Goal: Information Seeking & Learning: Check status

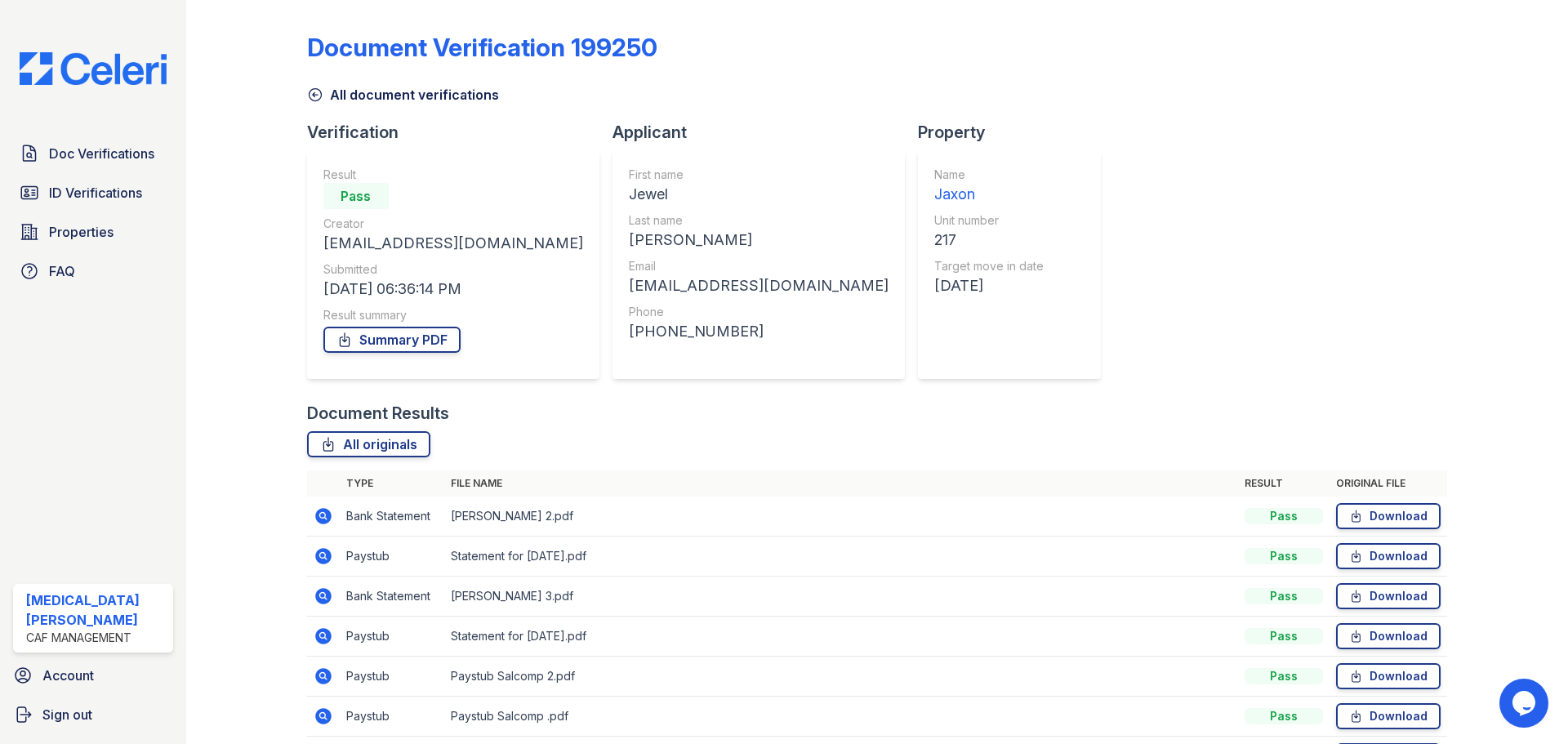
click at [341, 85] on div "All document verifications" at bounding box center [877, 89] width 1140 height 29
click at [133, 154] on span "Doc Verifications" at bounding box center [101, 154] width 105 height 20
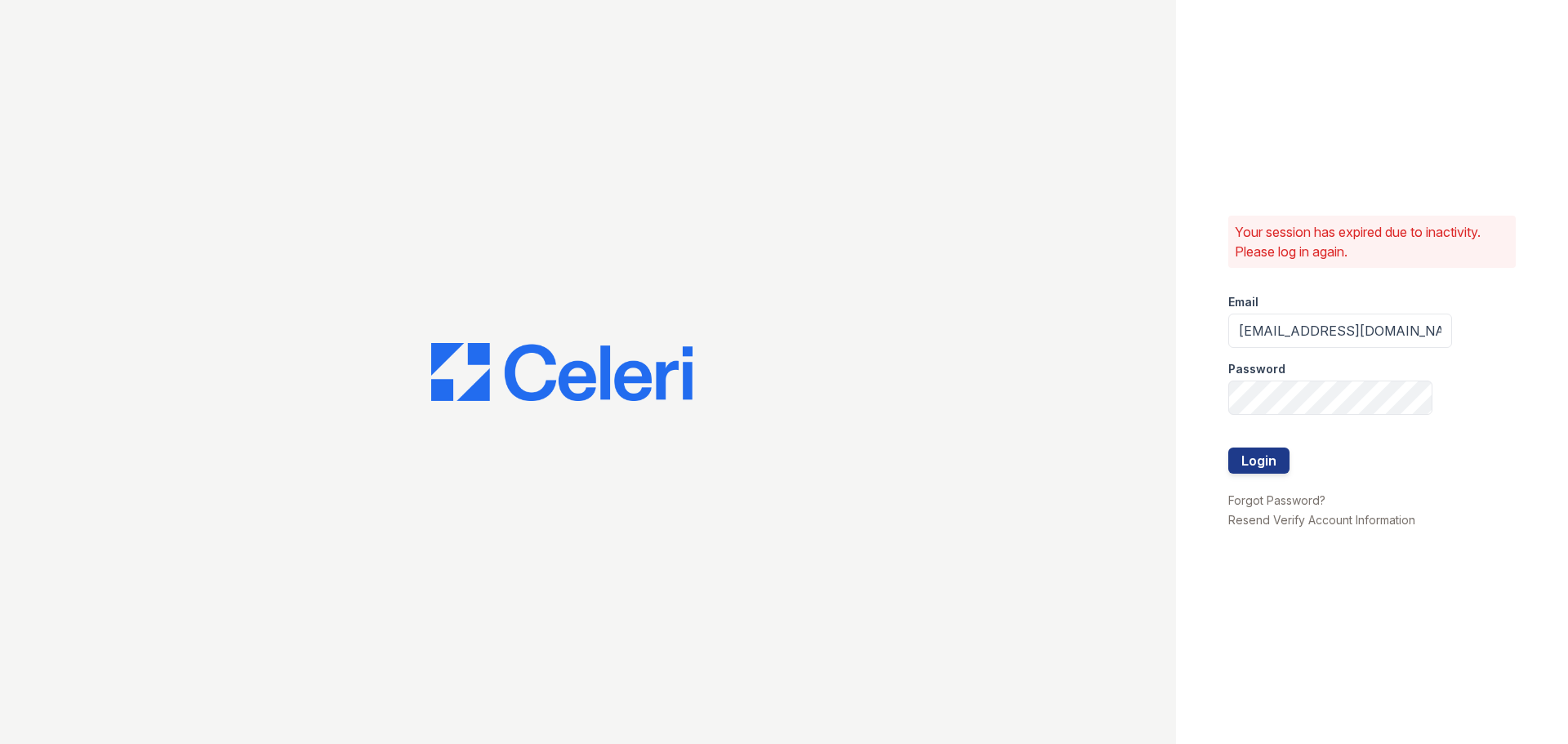
click at [1291, 468] on form "Email jaxon1@cafmanagement.com Password Login" at bounding box center [1340, 385] width 224 height 209
click at [1270, 462] on button "Login" at bounding box center [1258, 460] width 61 height 26
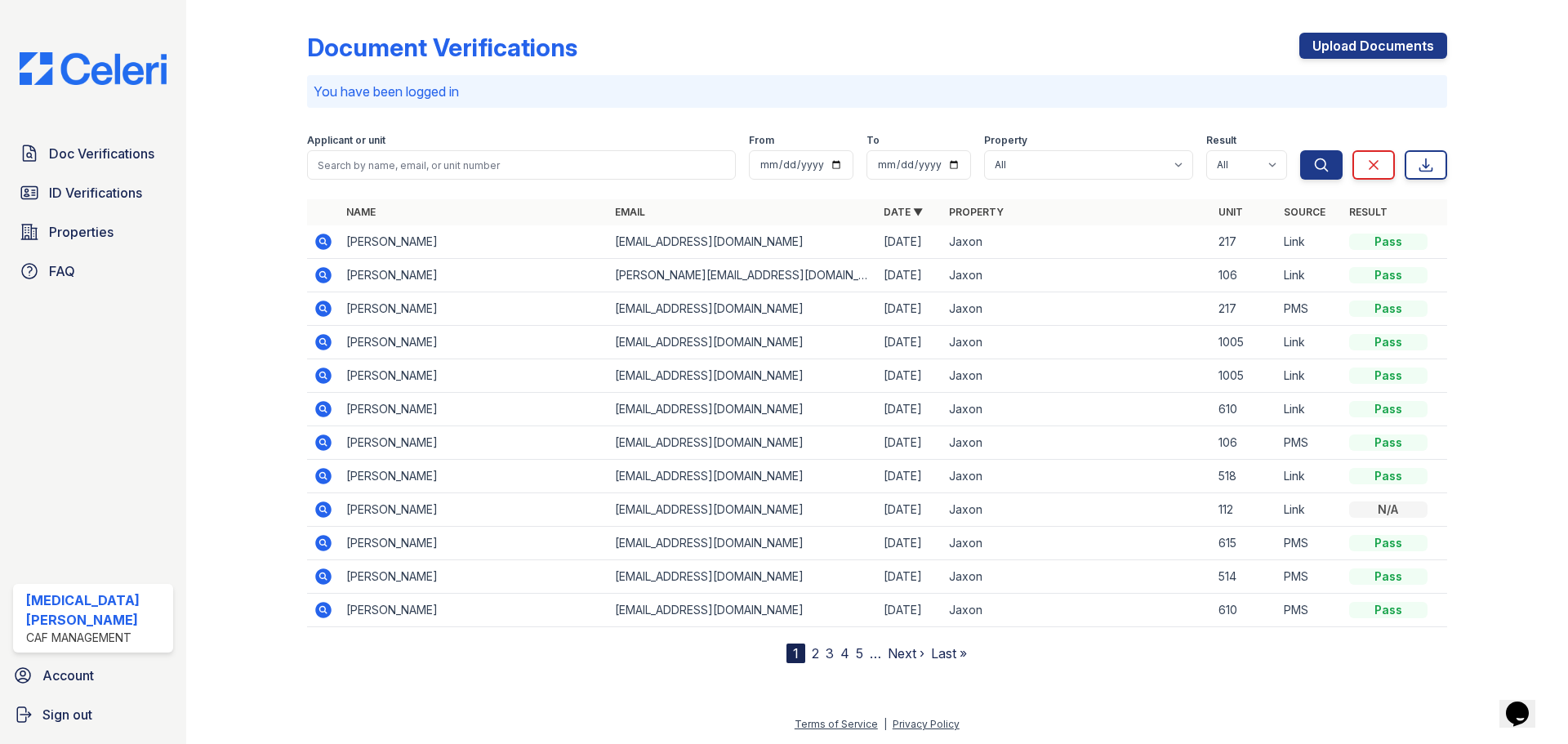
click at [315, 278] on icon at bounding box center [324, 275] width 20 height 20
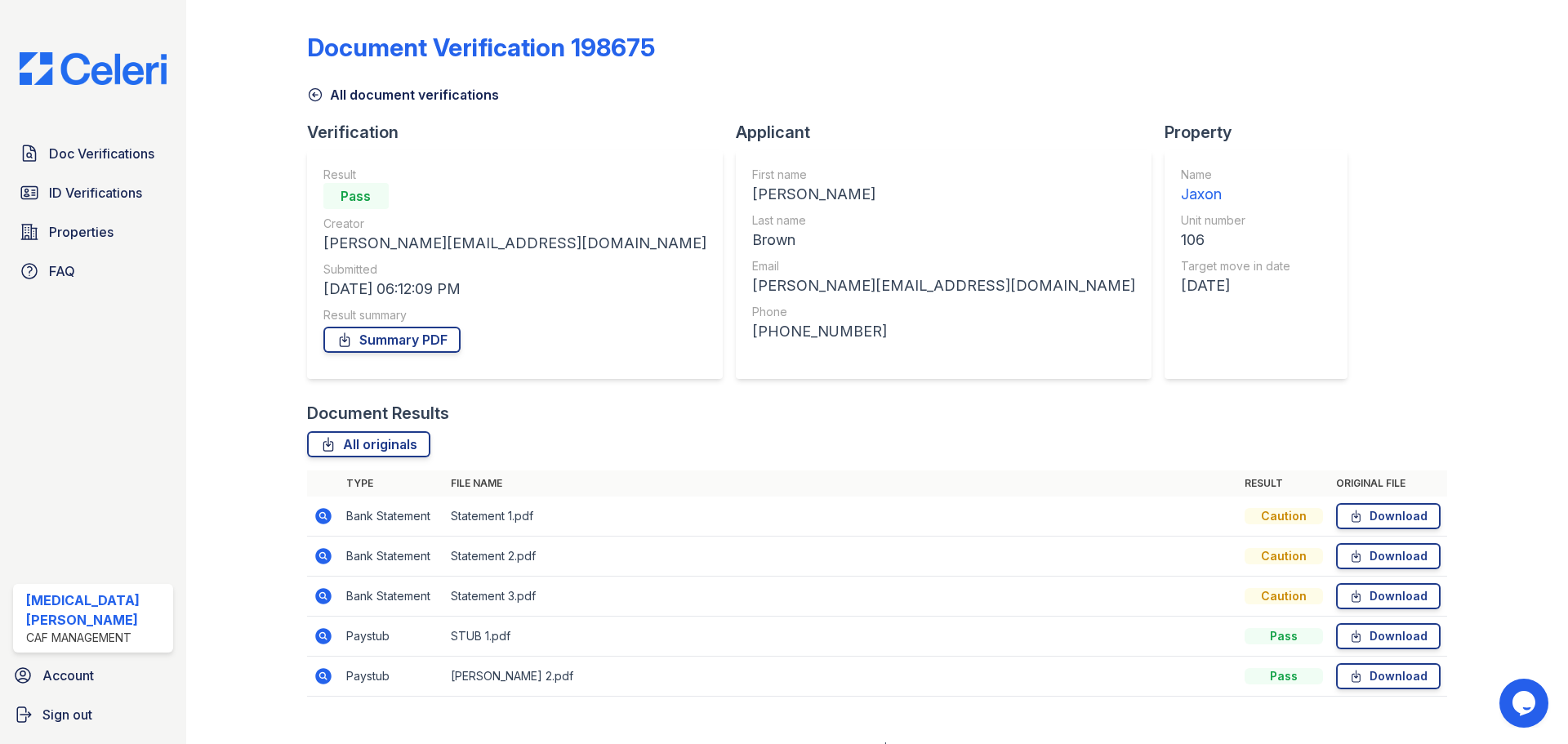
click at [324, 637] on icon at bounding box center [324, 636] width 20 height 20
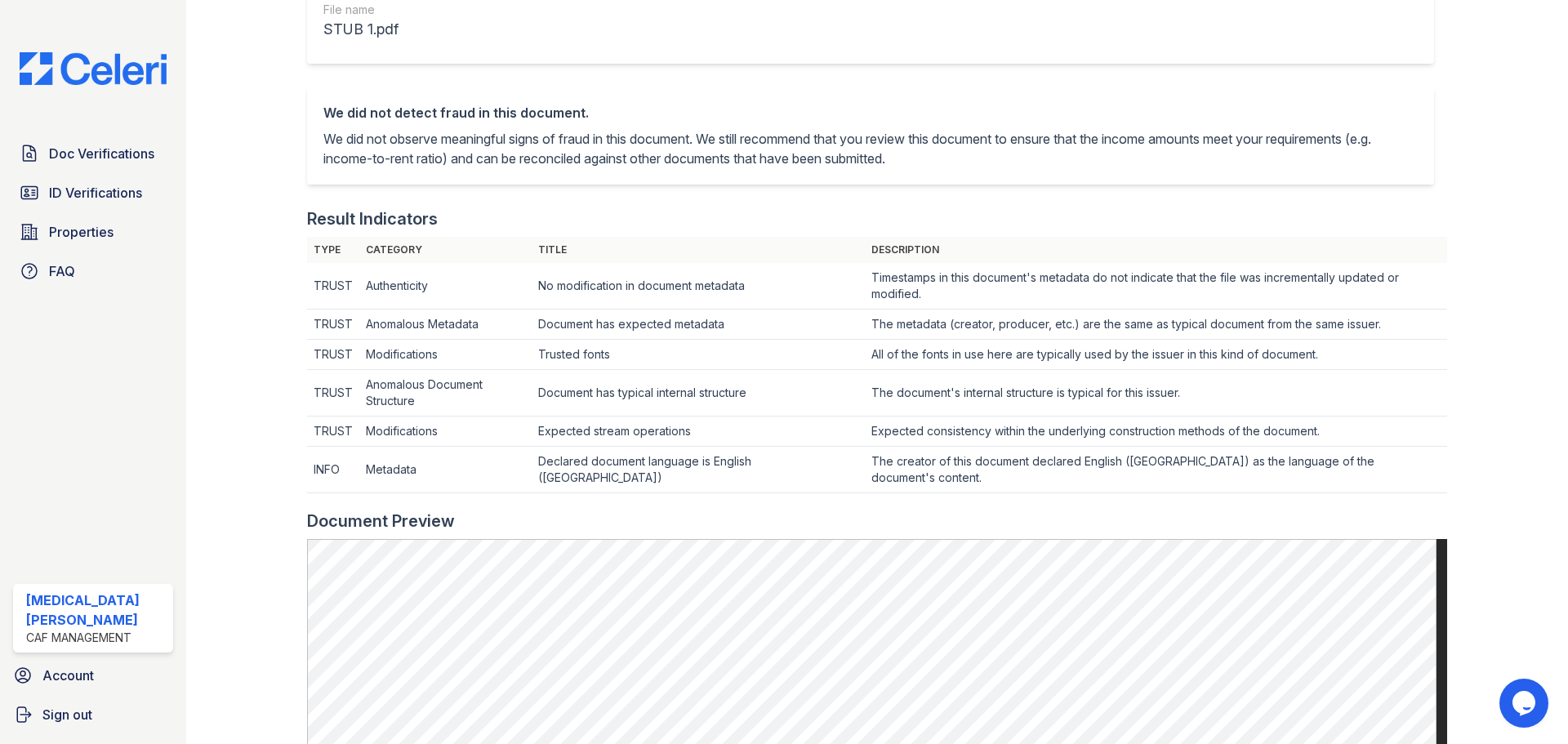
scroll to position [82, 0]
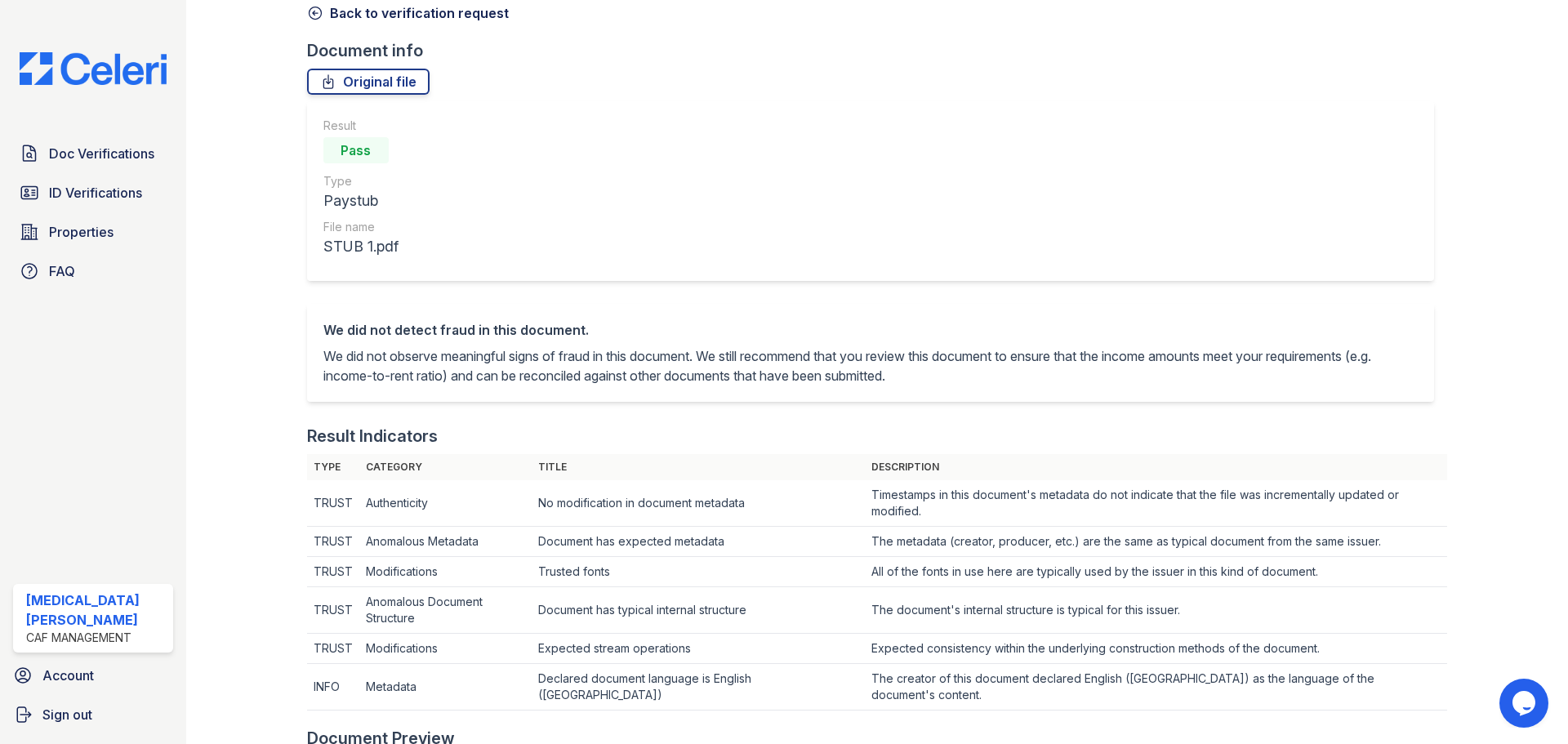
click at [318, 16] on icon at bounding box center [315, 13] width 16 height 16
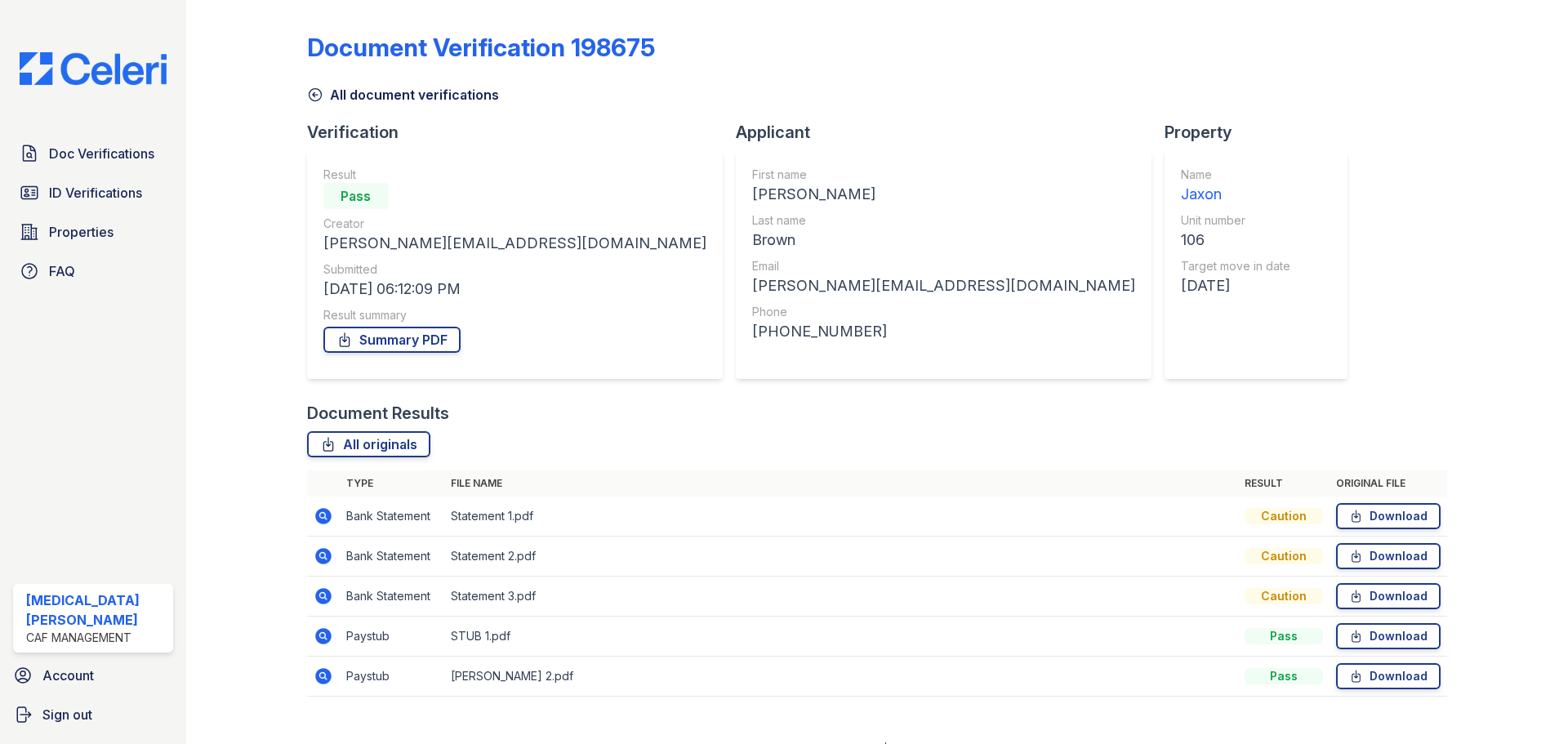
click at [342, 101] on link "All document verifications" at bounding box center [403, 94] width 192 height 20
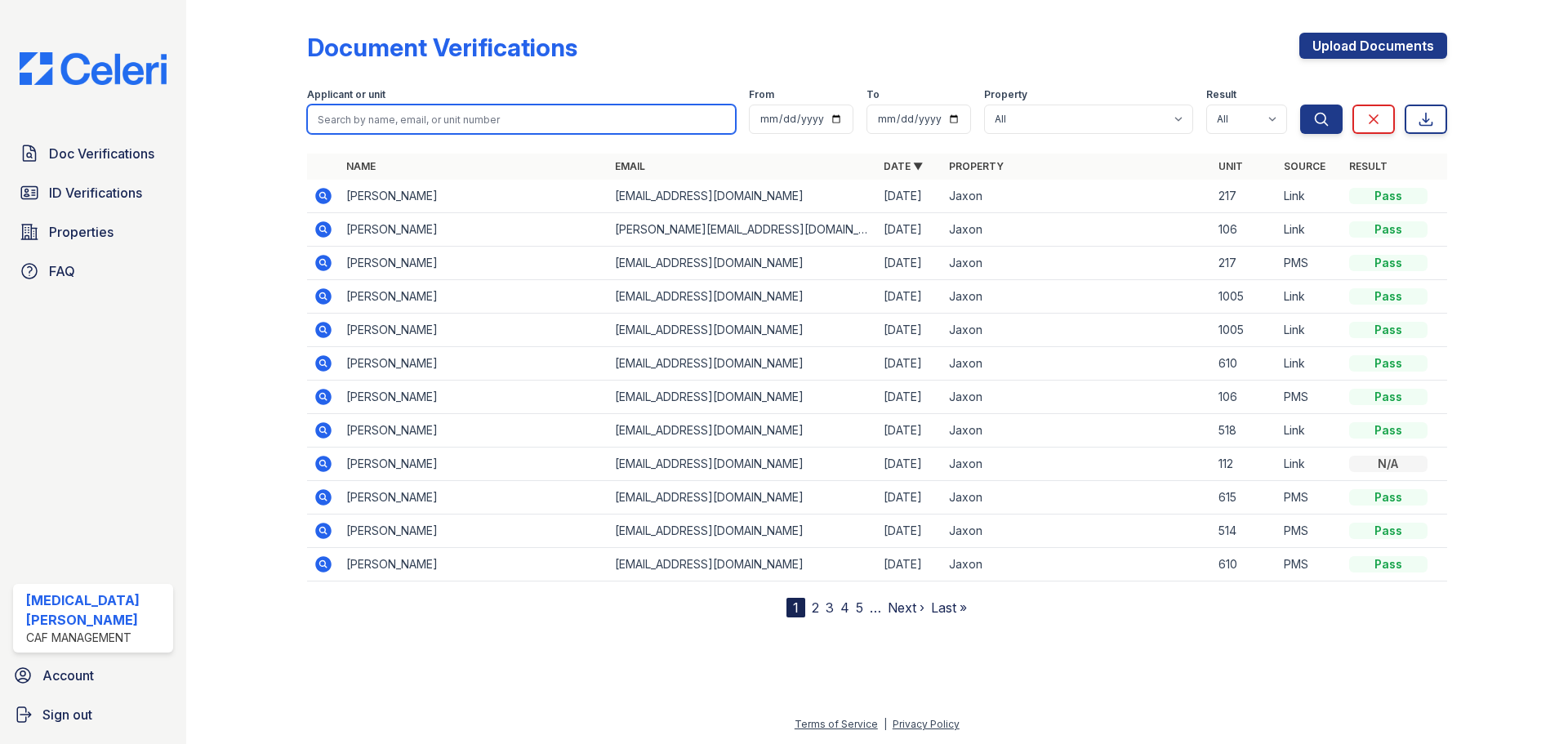
click at [433, 122] on input "search" at bounding box center [521, 119] width 429 height 29
type input "brown"
click at [1300, 105] on button "Search" at bounding box center [1322, 119] width 43 height 29
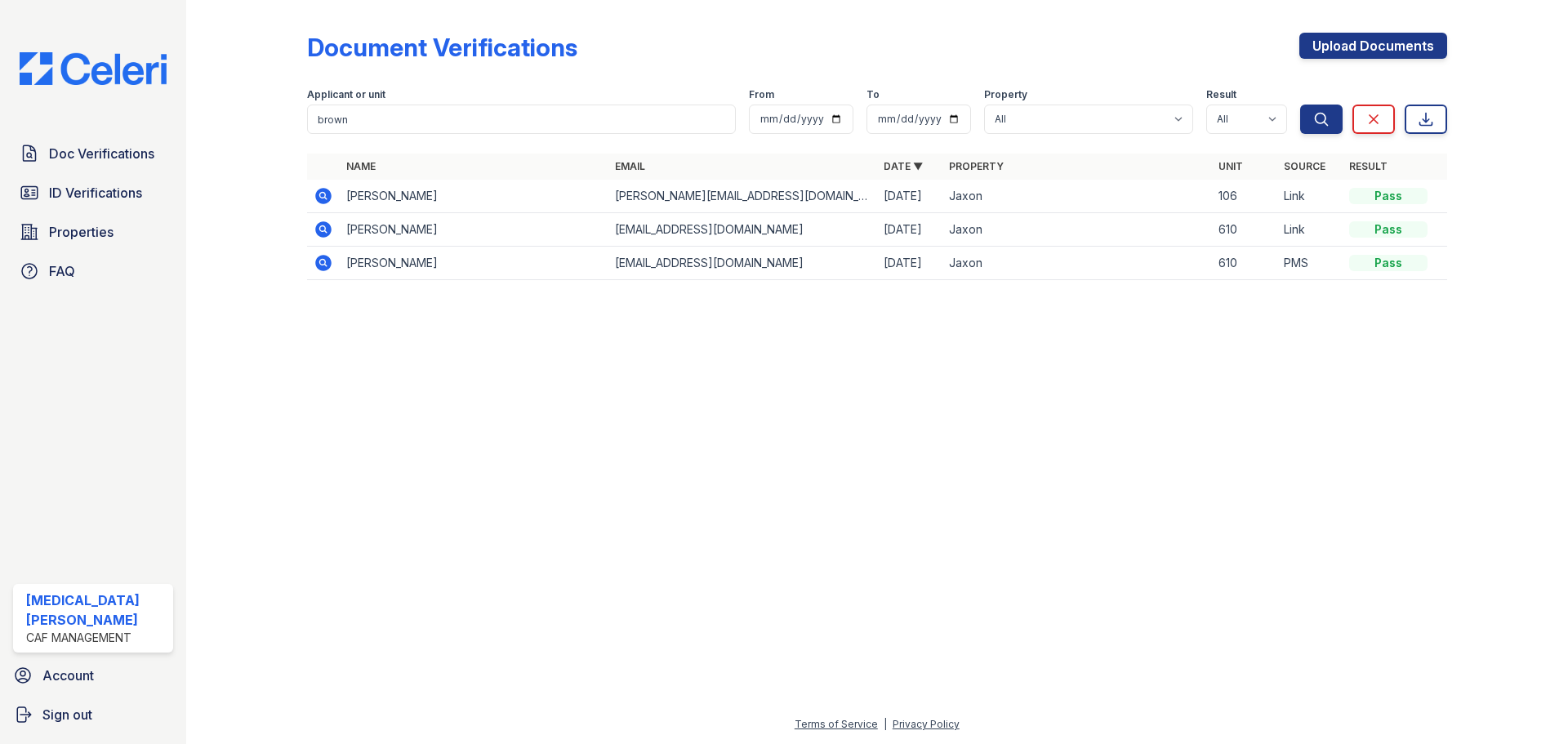
click at [324, 198] on icon at bounding box center [323, 196] width 16 height 16
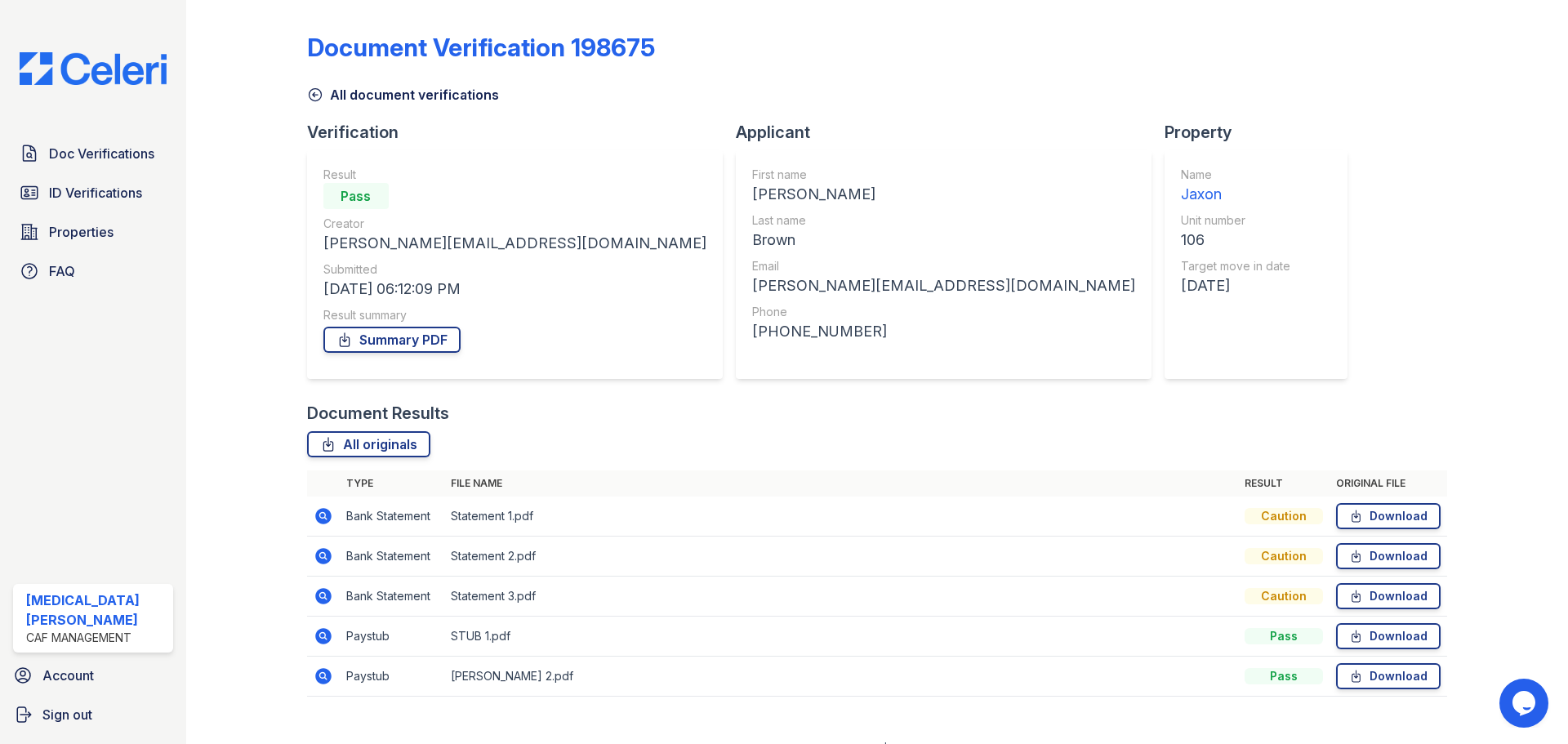
click at [341, 98] on link "All document verifications" at bounding box center [403, 94] width 192 height 20
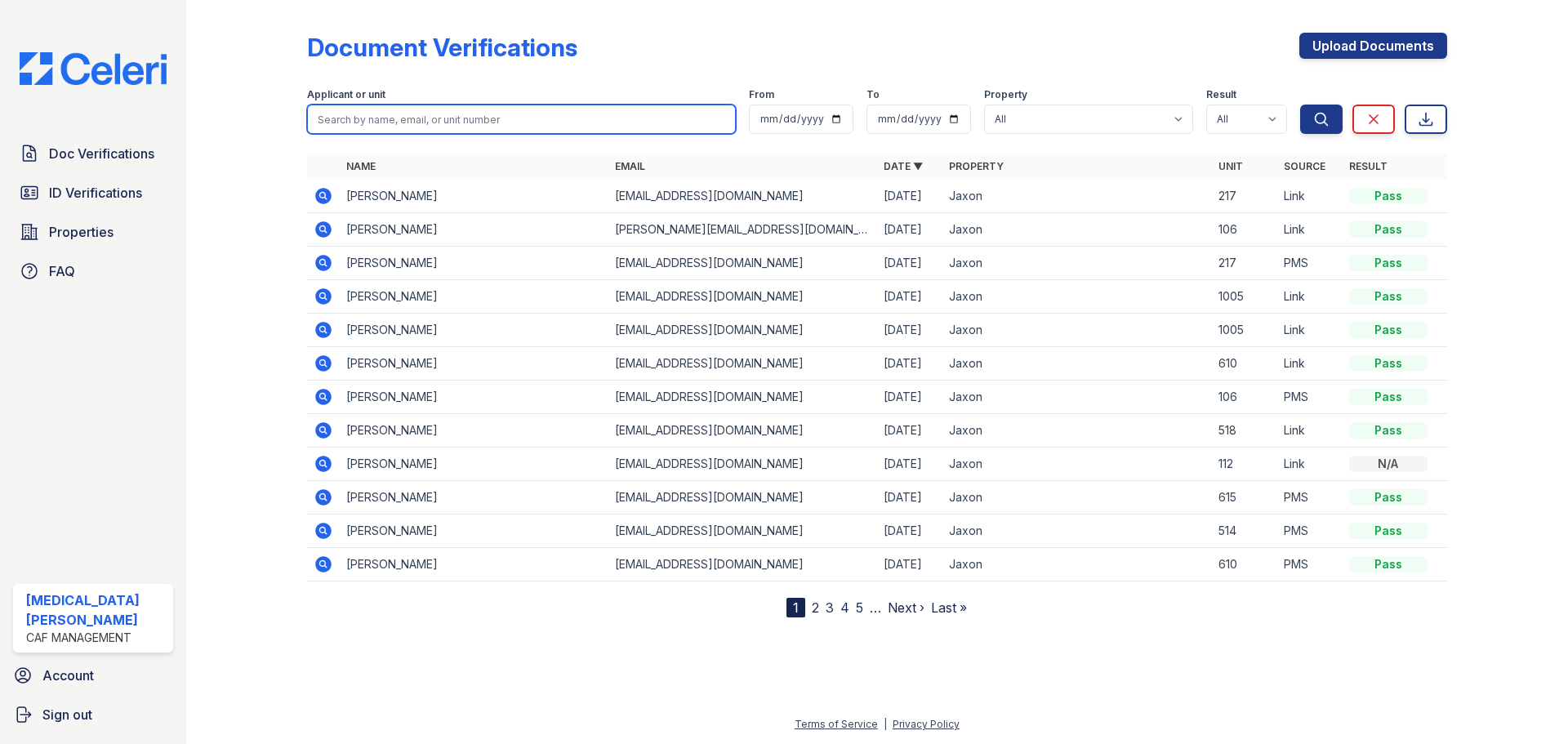
click at [408, 124] on input "search" at bounding box center [521, 119] width 429 height 29
type input "martina"
click at [1300, 105] on button "Search" at bounding box center [1322, 119] width 43 height 29
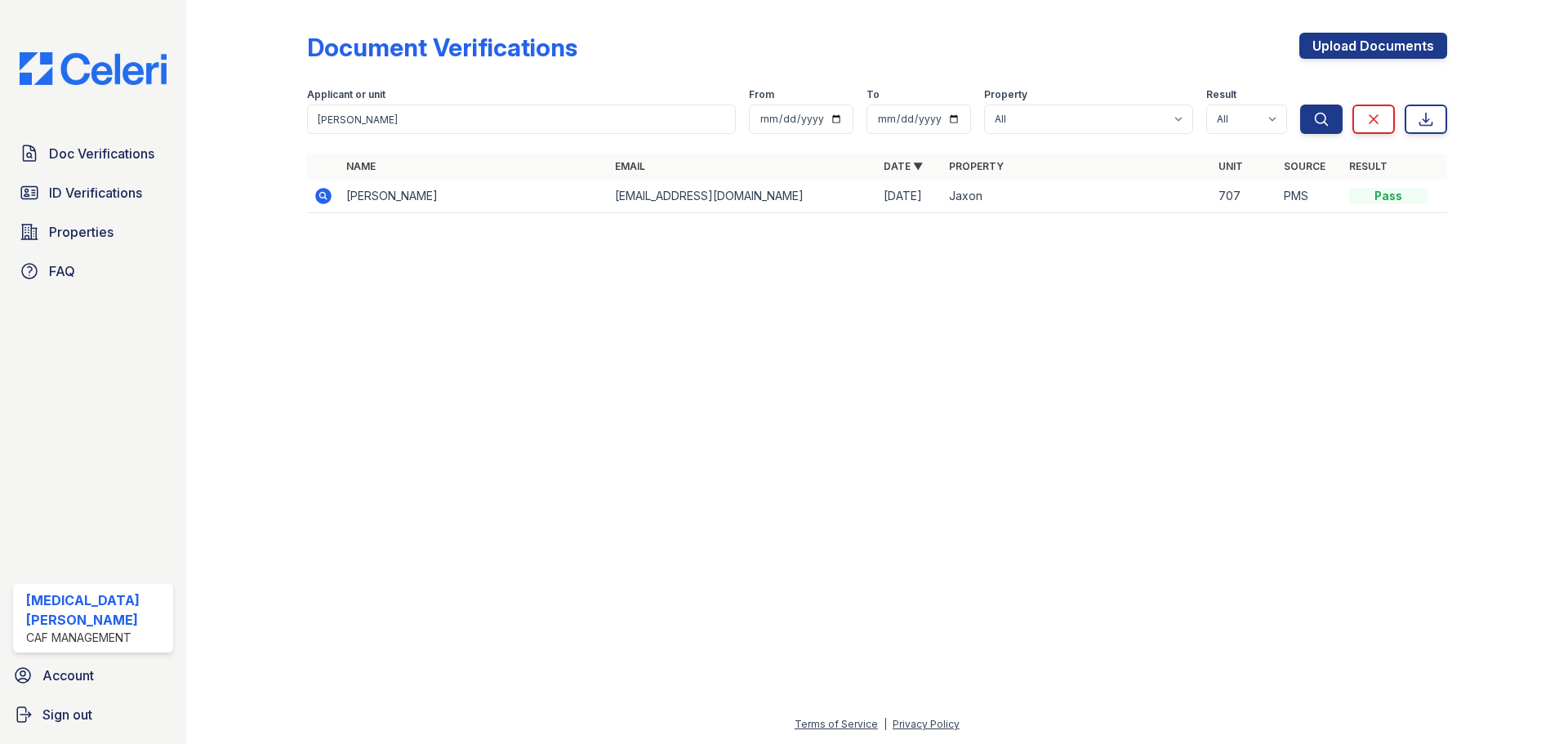
click at [318, 200] on icon at bounding box center [323, 196] width 16 height 16
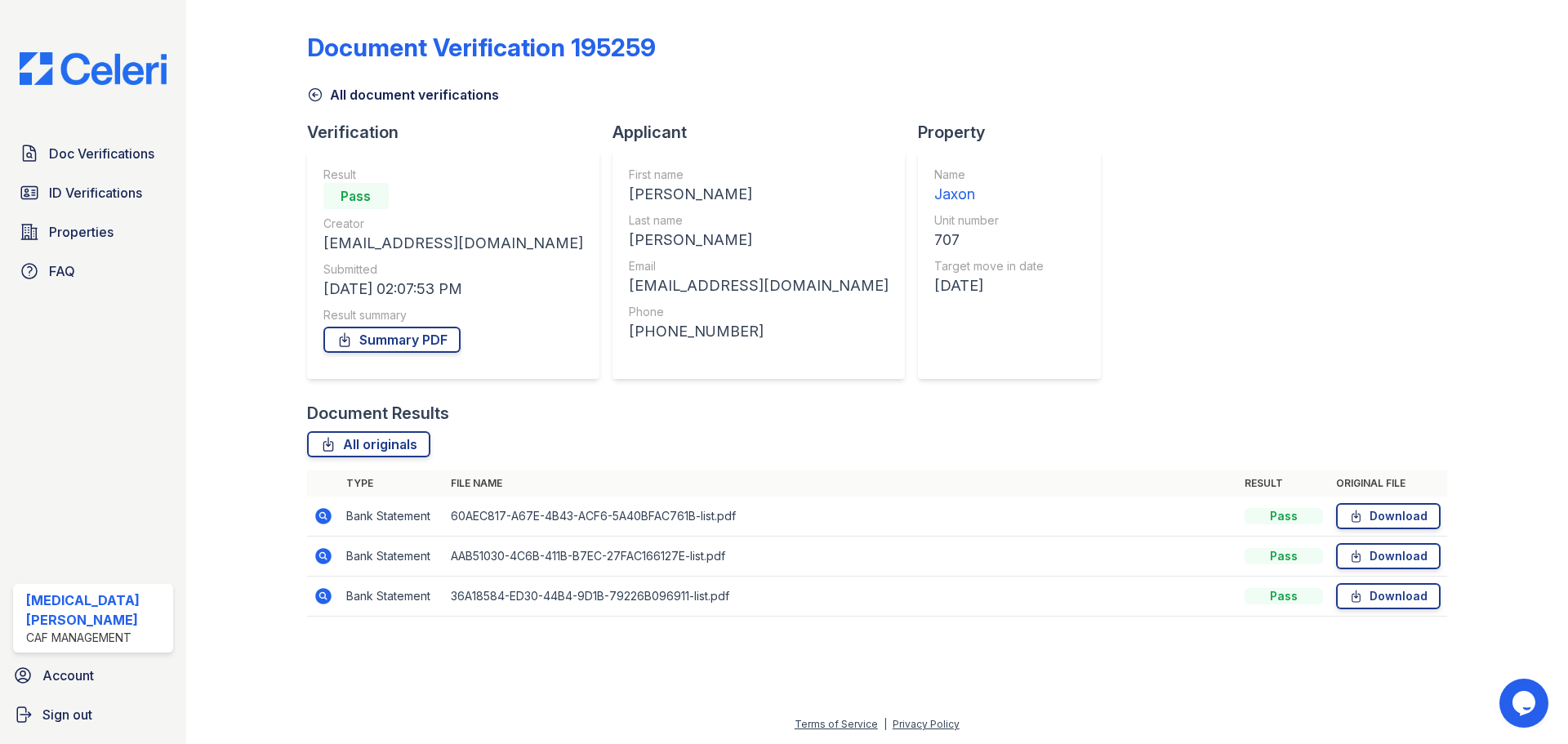
click at [324, 520] on icon at bounding box center [323, 516] width 16 height 16
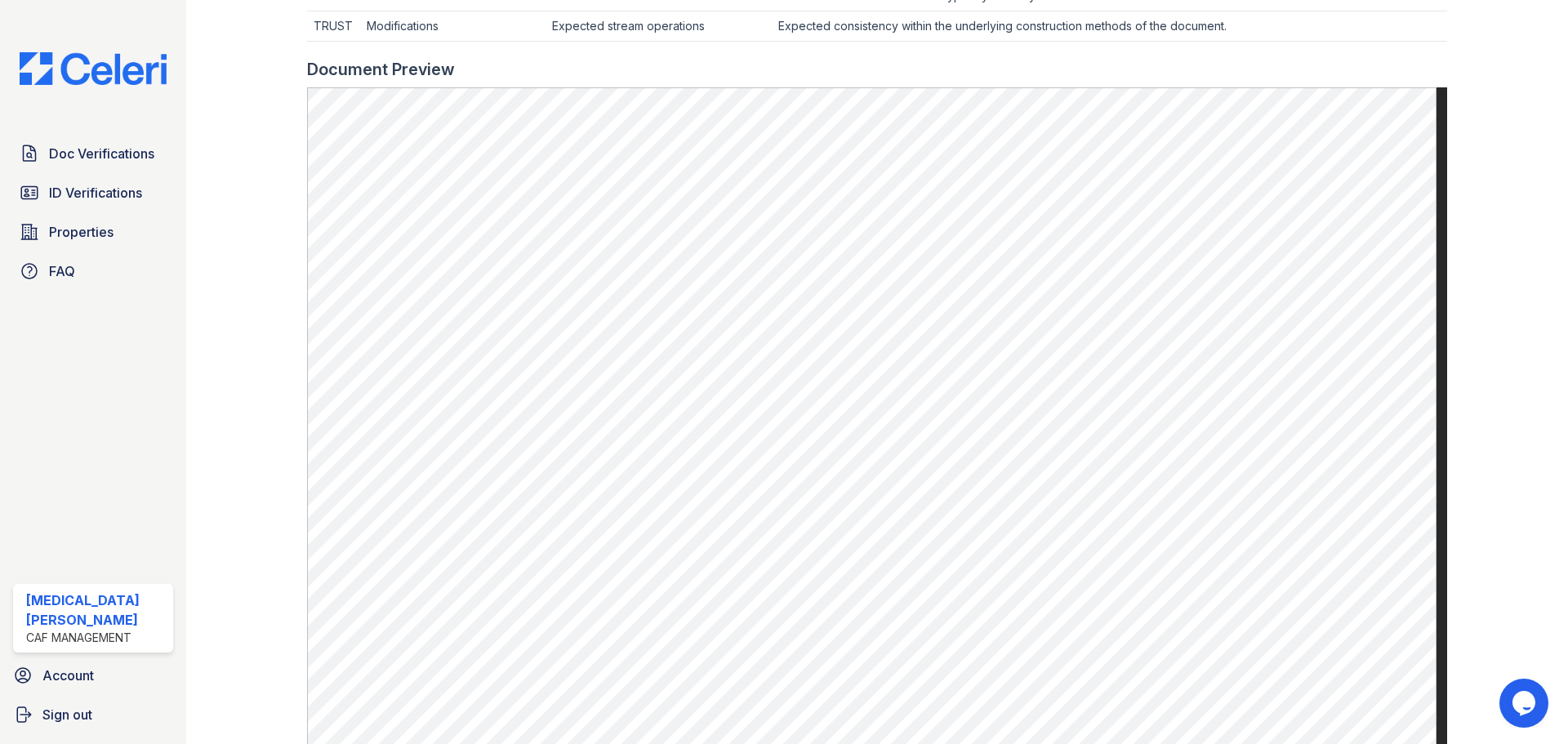
scroll to position [735, 0]
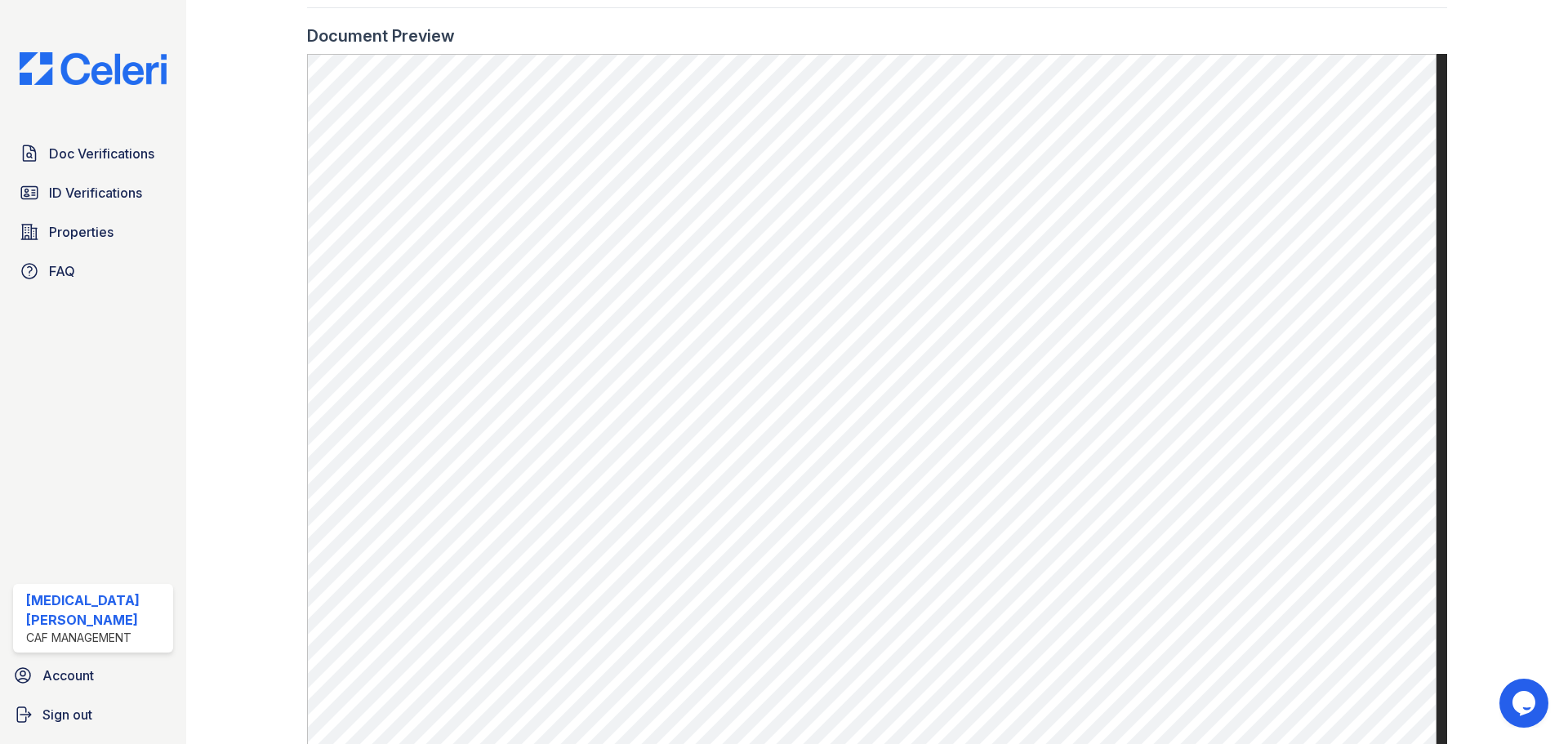
click at [78, 216] on link "Properties" at bounding box center [93, 231] width 160 height 33
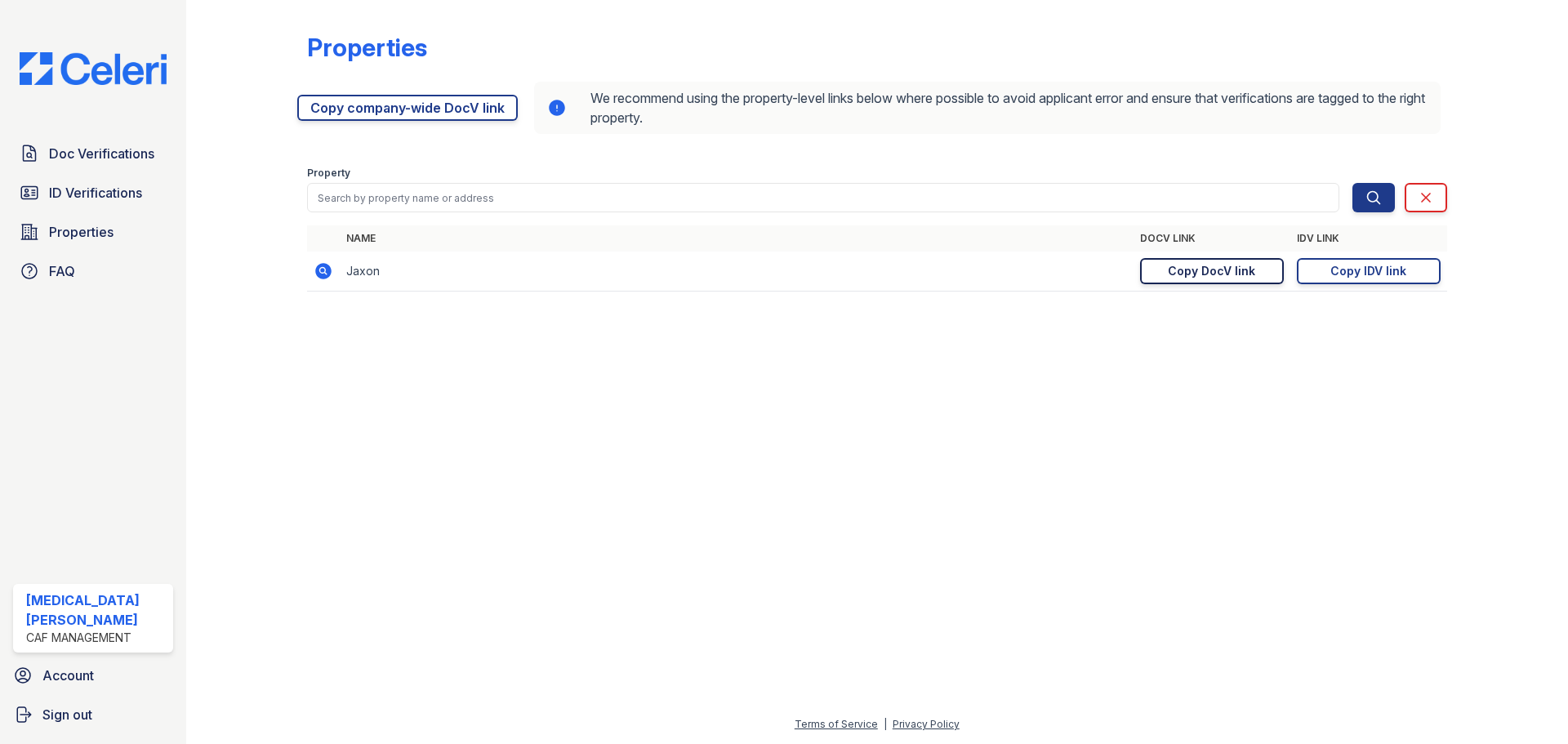
click at [1186, 276] on div "Copy DocV link" at bounding box center [1211, 271] width 87 height 16
click at [1390, 272] on div "Copy IDV link" at bounding box center [1368, 271] width 76 height 16
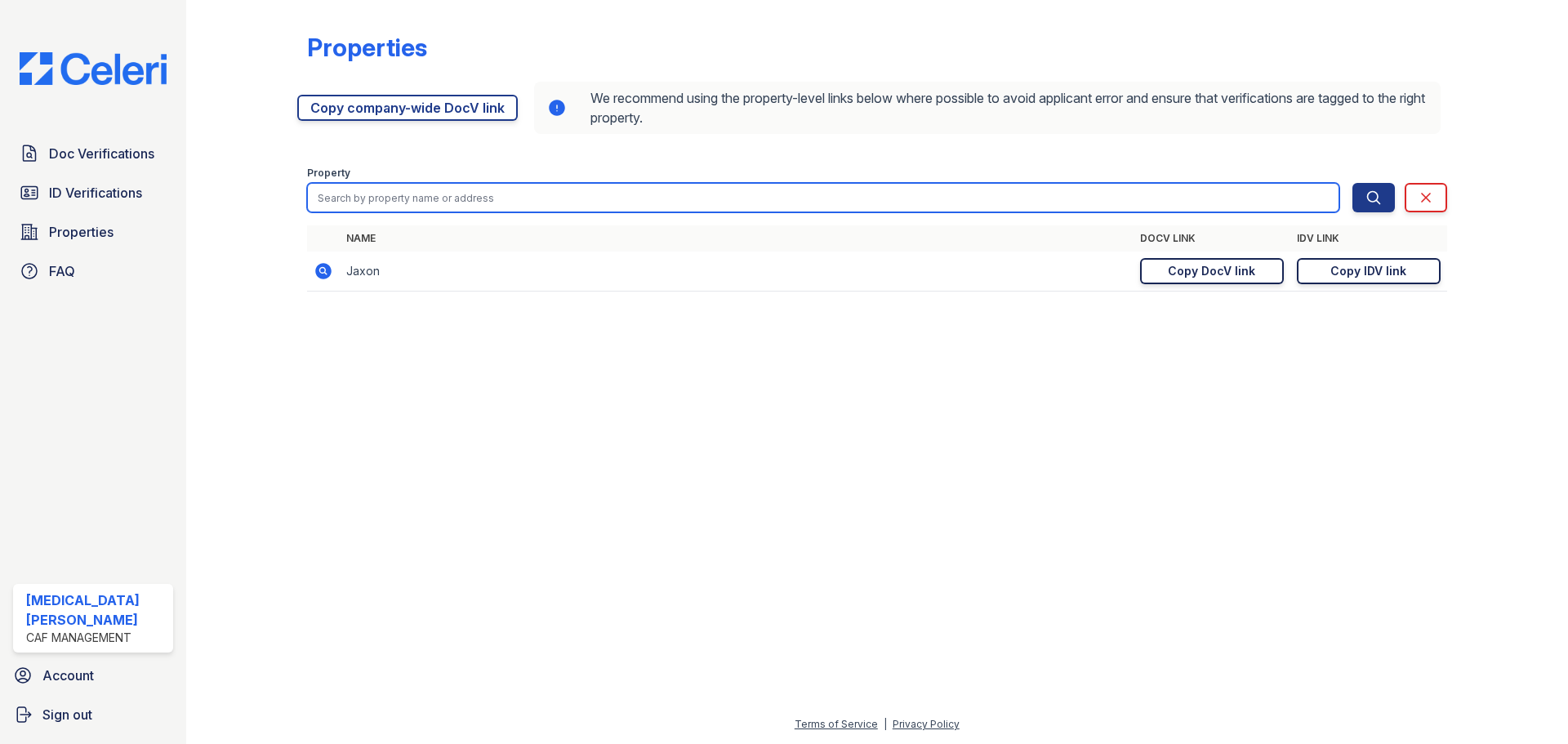
click at [454, 199] on input "search" at bounding box center [823, 198] width 1032 height 29
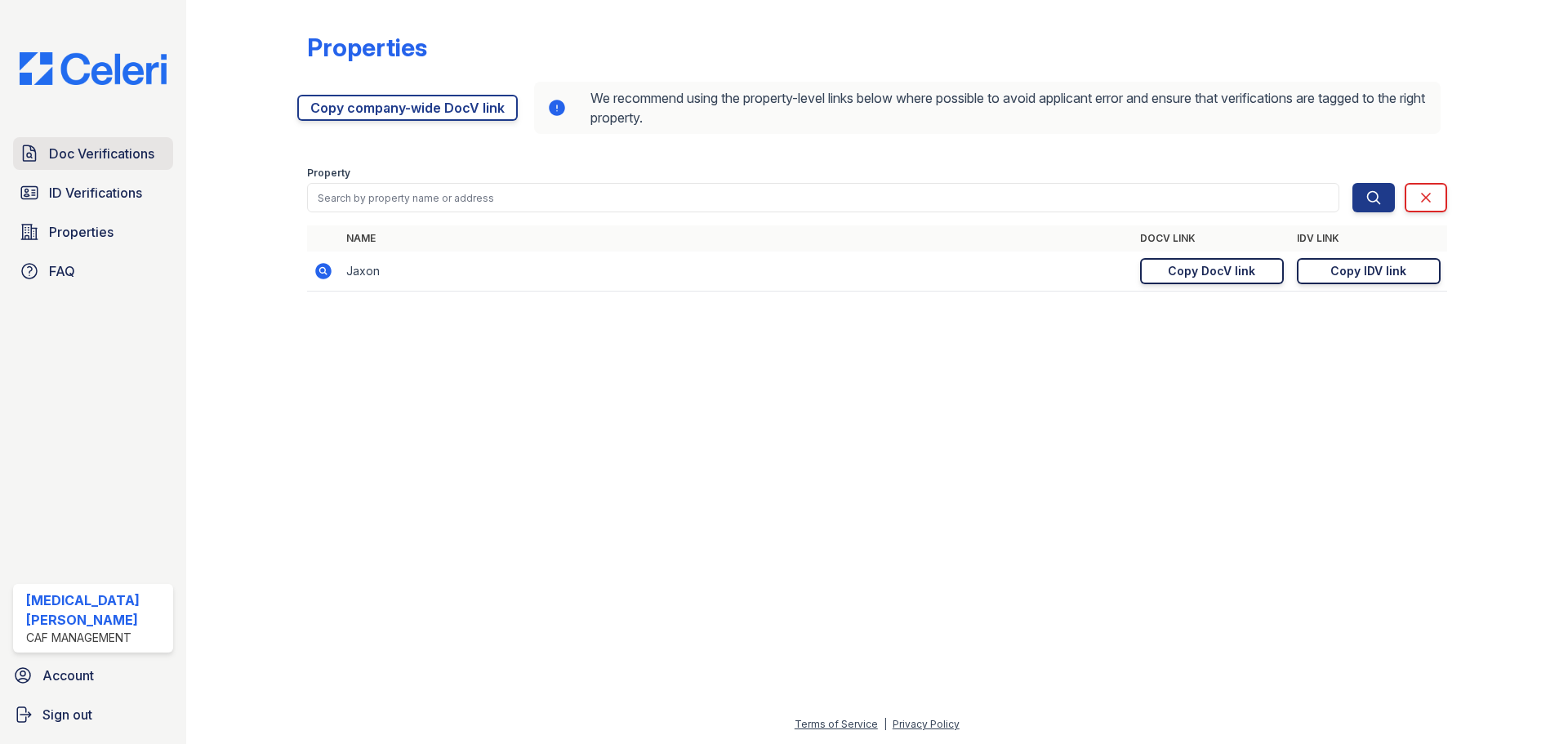
click at [104, 159] on span "Doc Verifications" at bounding box center [101, 154] width 105 height 20
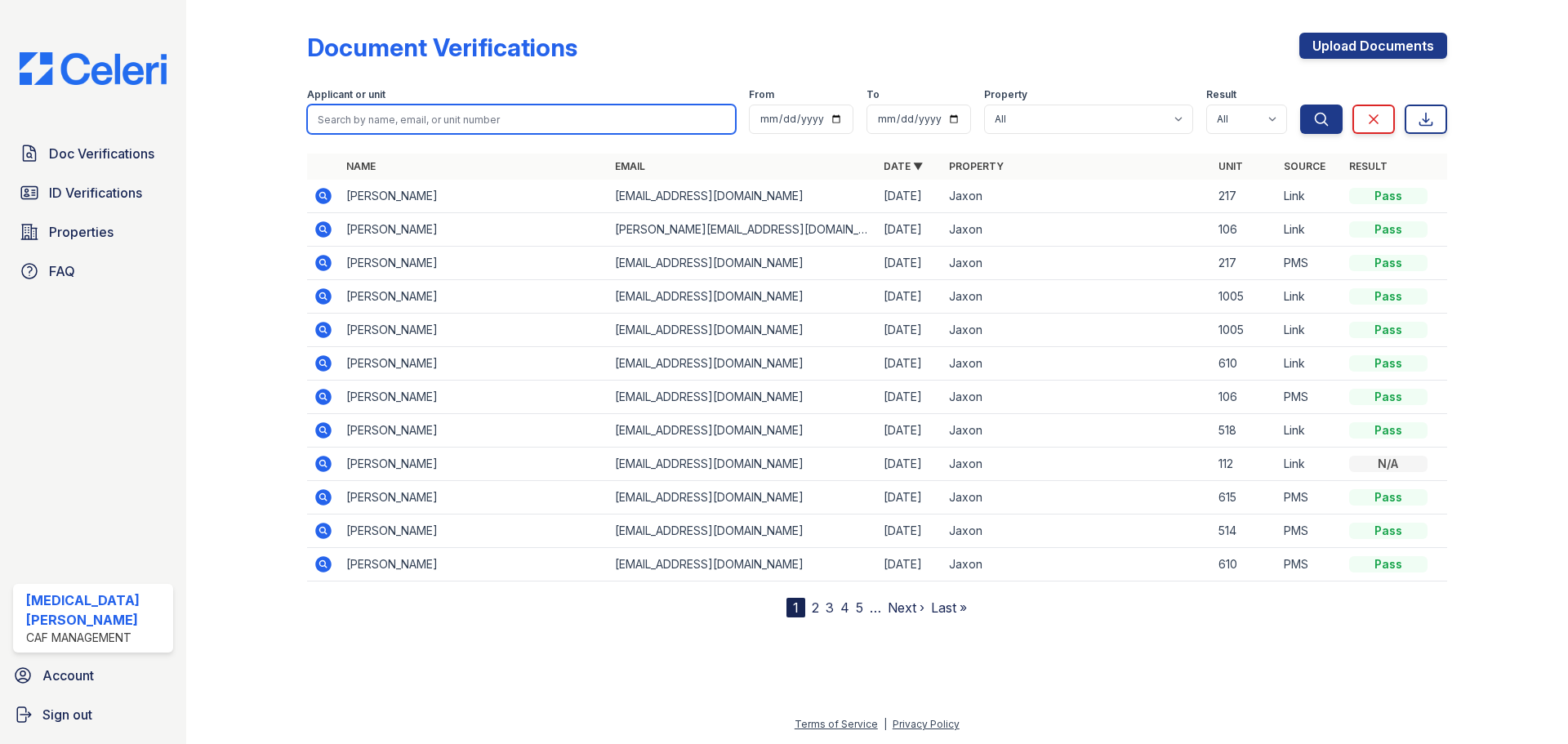
click at [405, 115] on input "search" at bounding box center [521, 119] width 429 height 29
type input "[PERSON_NAME]"
click at [1300, 105] on button "Search" at bounding box center [1322, 119] width 43 height 29
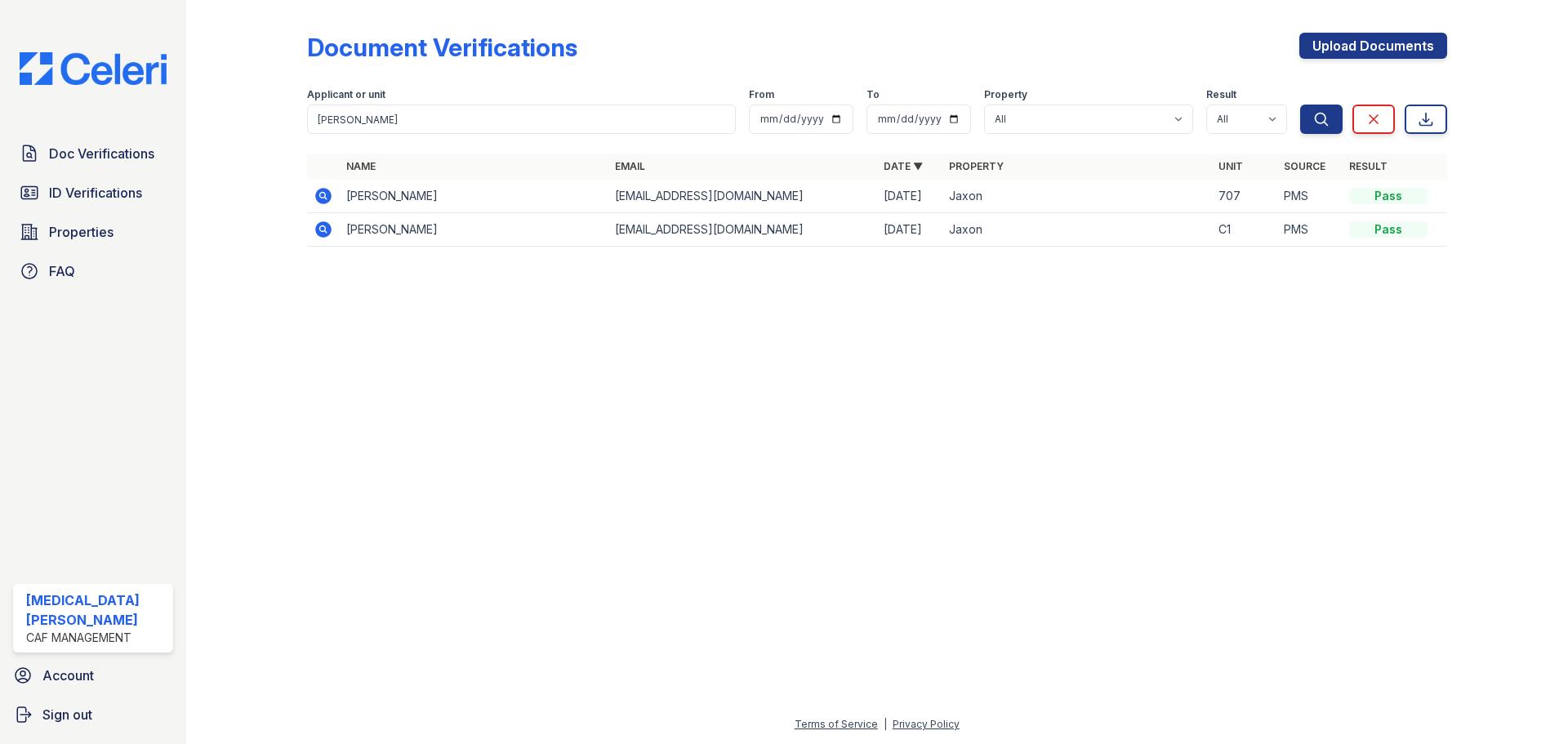
click at [325, 193] on icon at bounding box center [323, 196] width 16 height 16
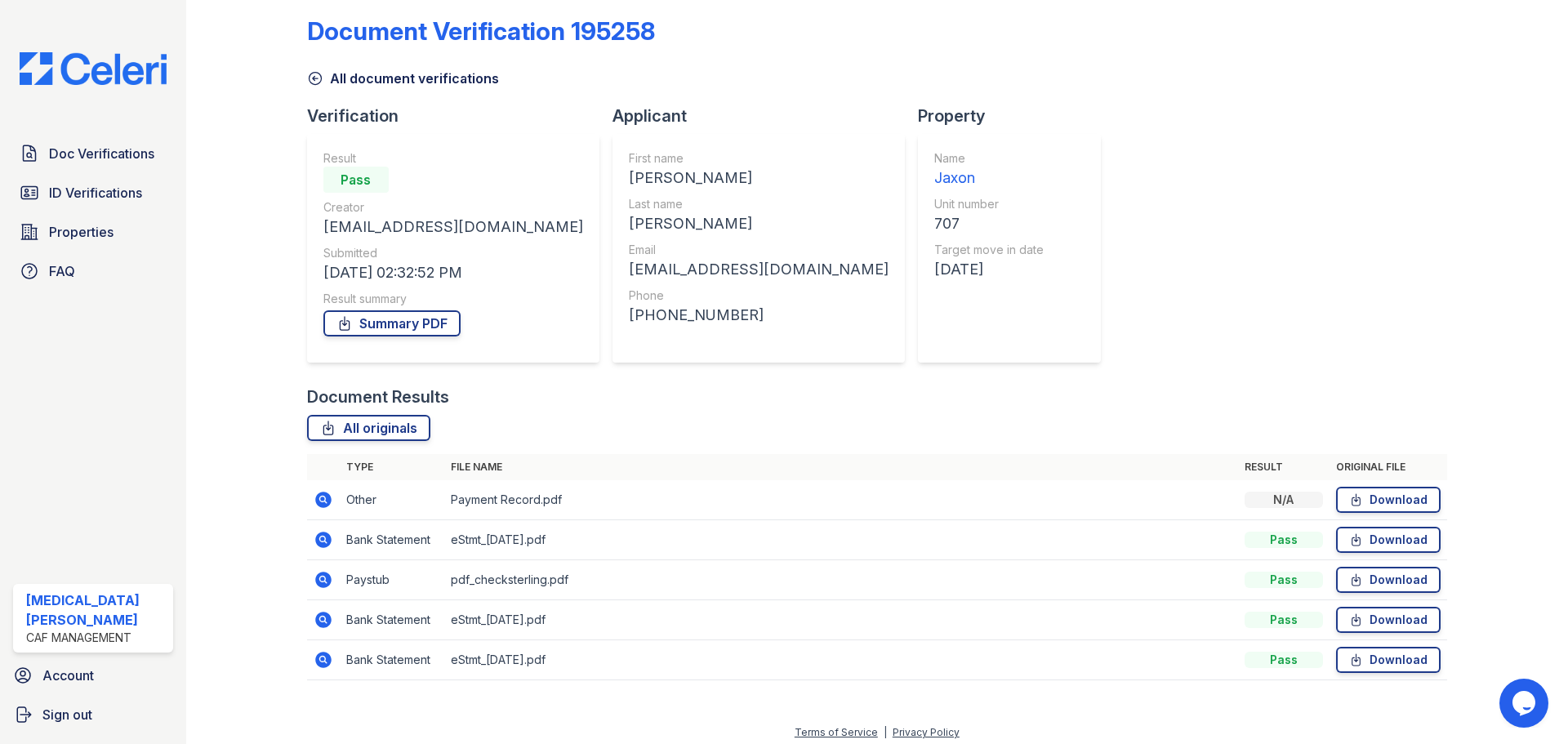
scroll to position [25, 0]
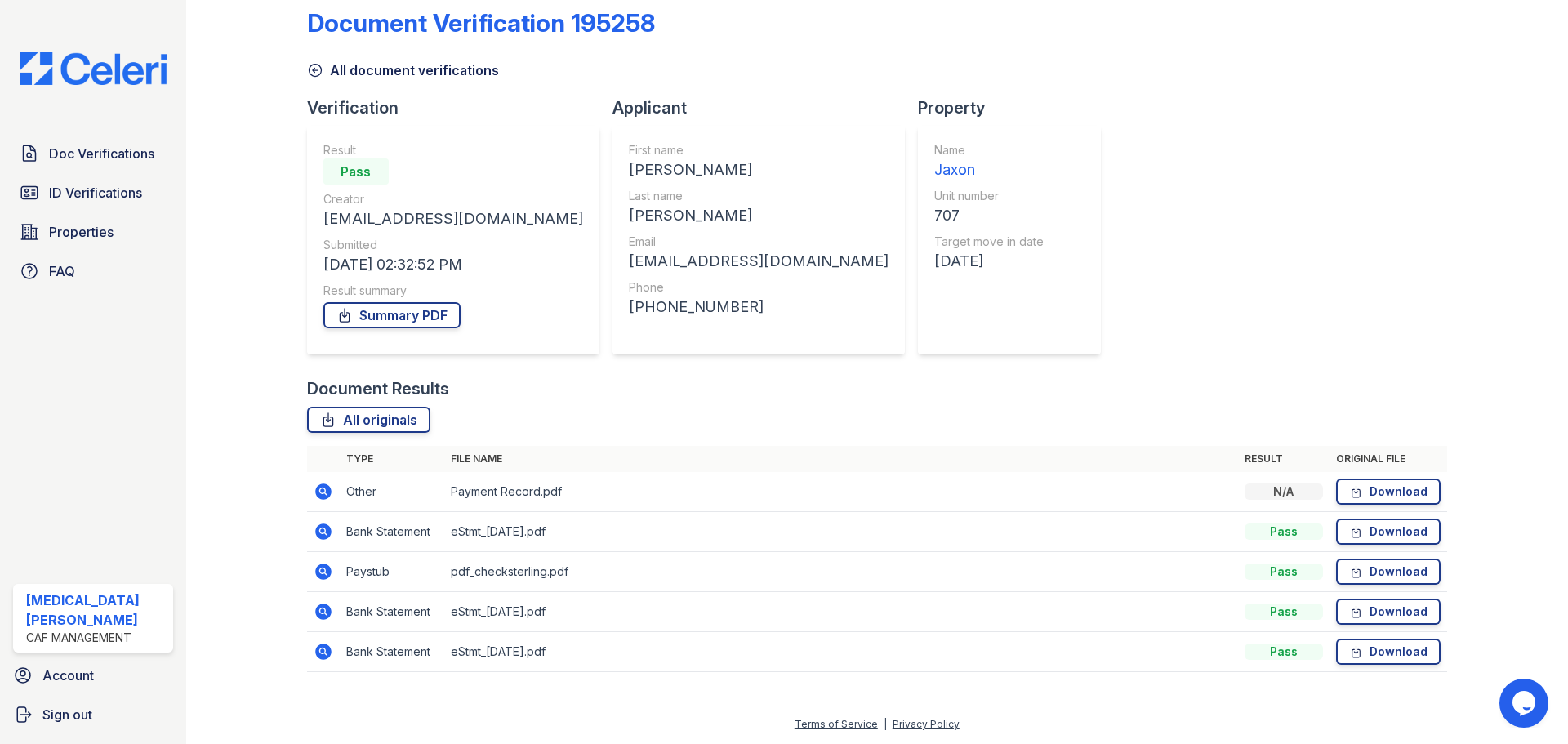
click at [326, 576] on icon at bounding box center [323, 571] width 16 height 16
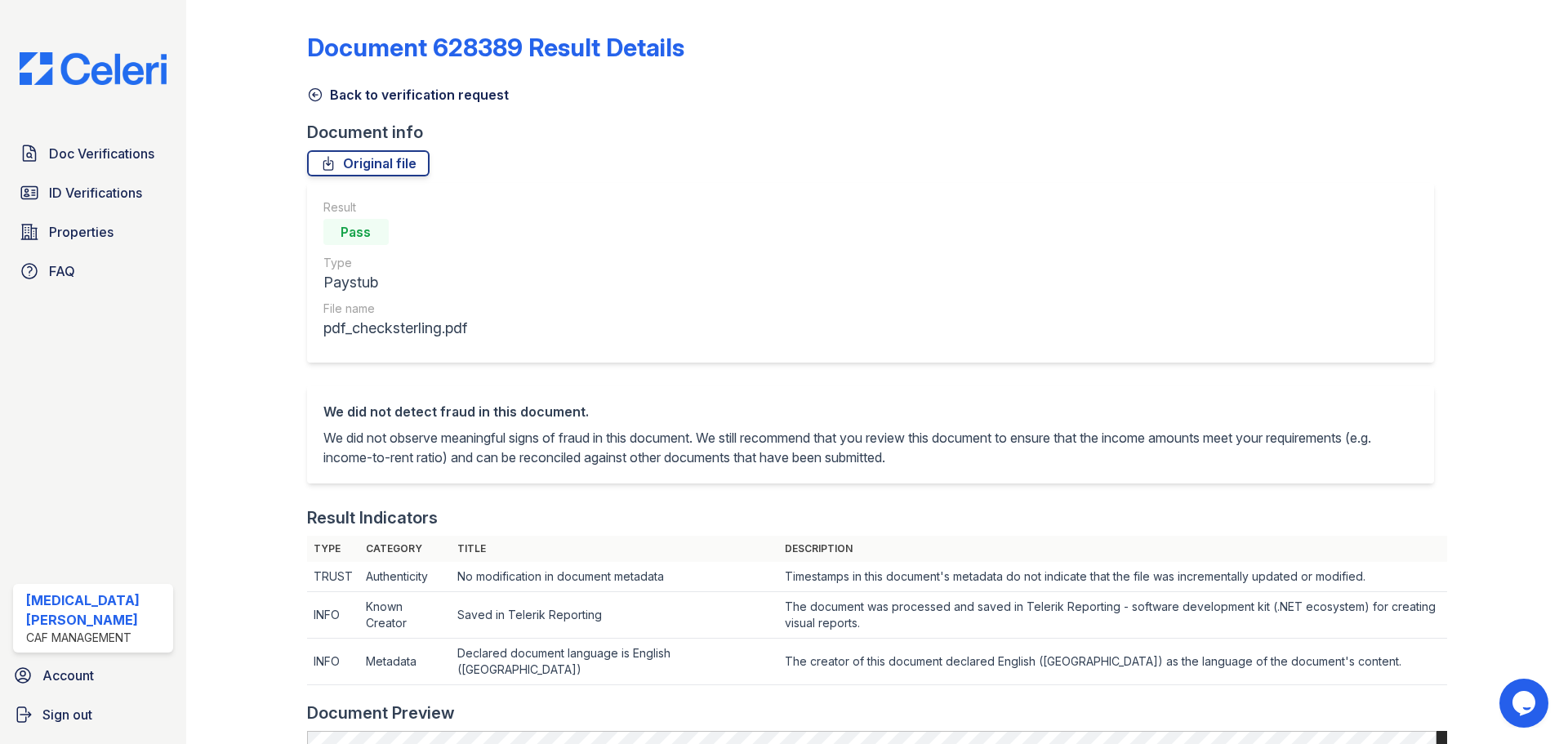
click at [345, 93] on link "Back to verification request" at bounding box center [407, 94] width 202 height 20
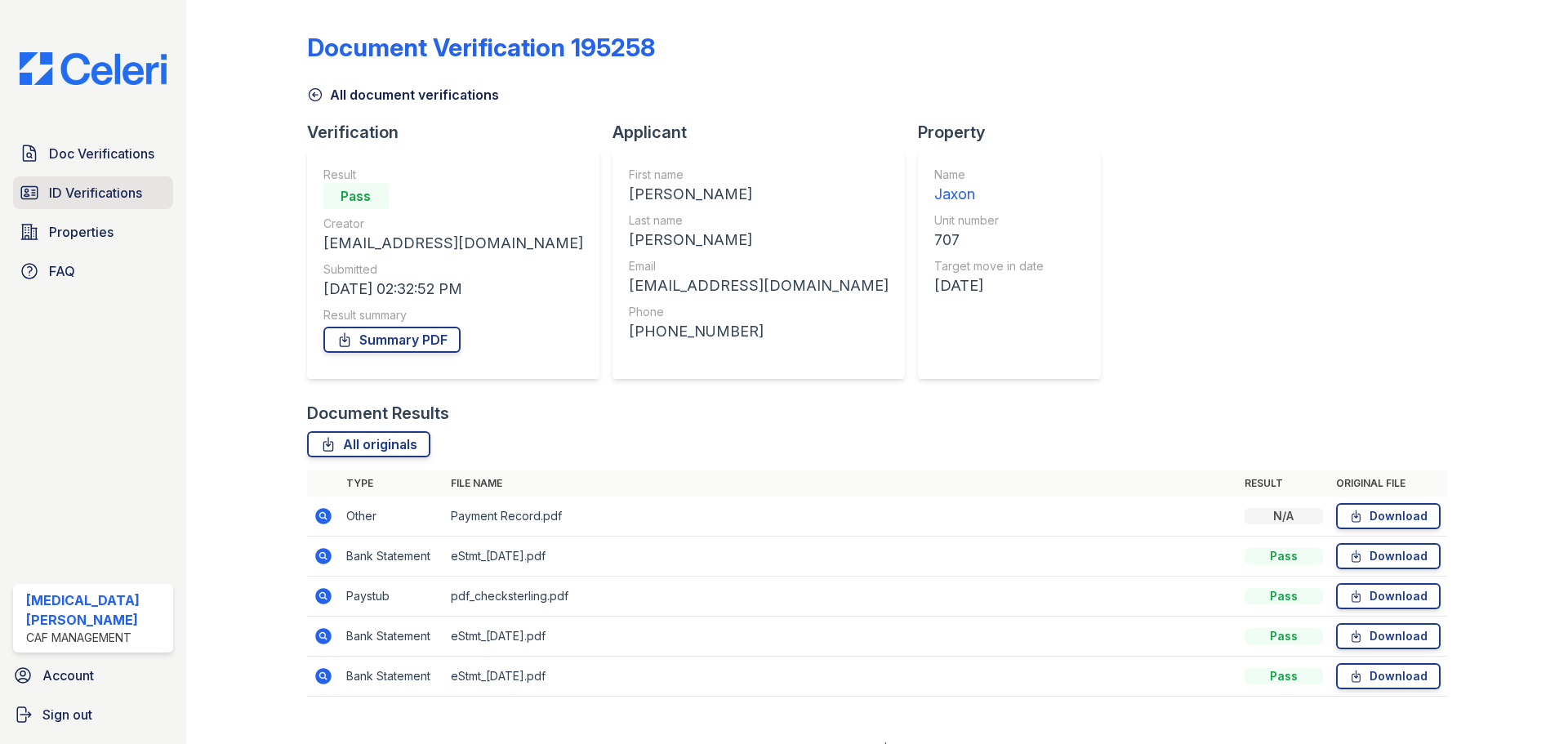
click at [84, 196] on span "ID Verifications" at bounding box center [95, 193] width 93 height 20
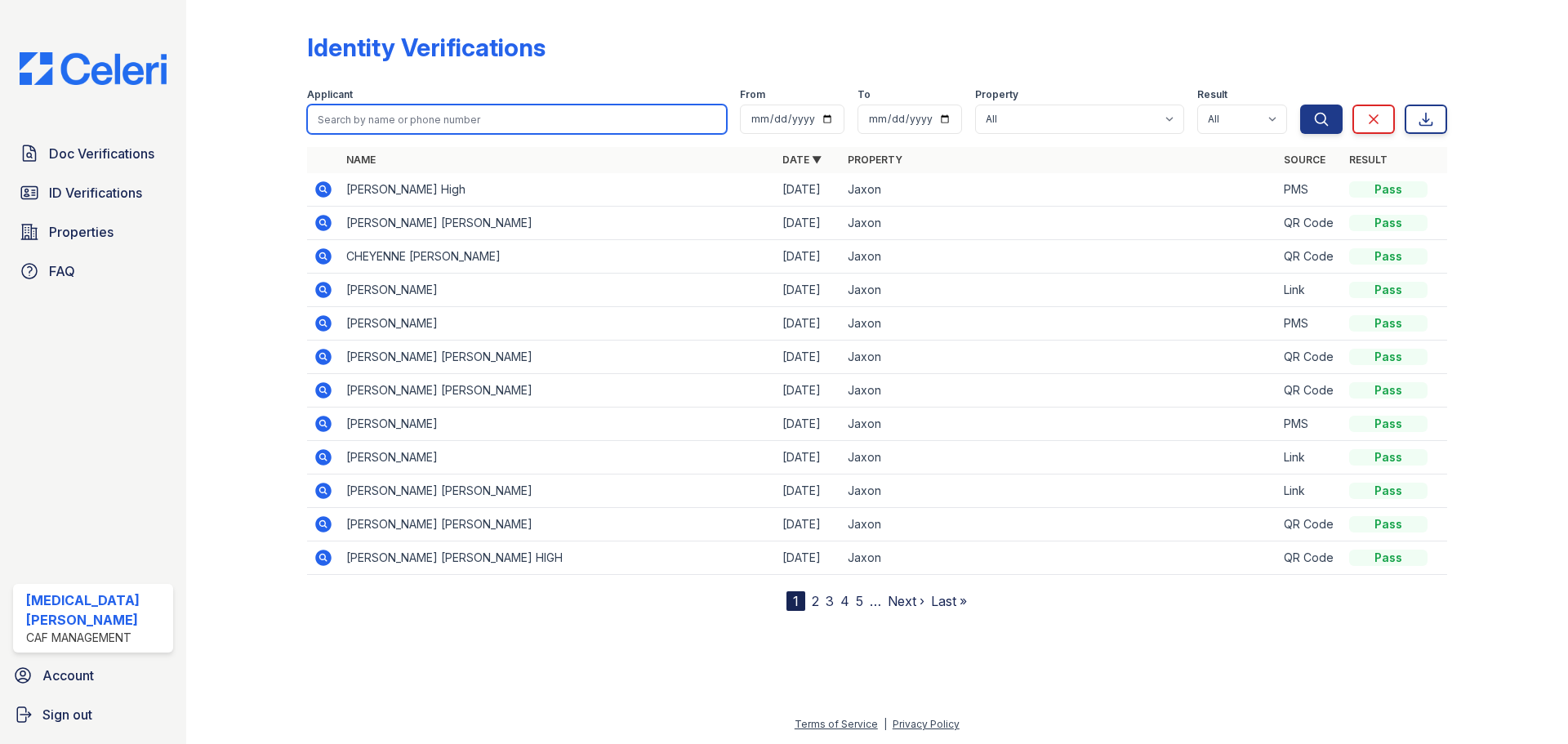
click at [419, 124] on input "search" at bounding box center [517, 119] width 420 height 29
type input "susanna"
click at [1300, 105] on button "Search" at bounding box center [1322, 119] width 43 height 29
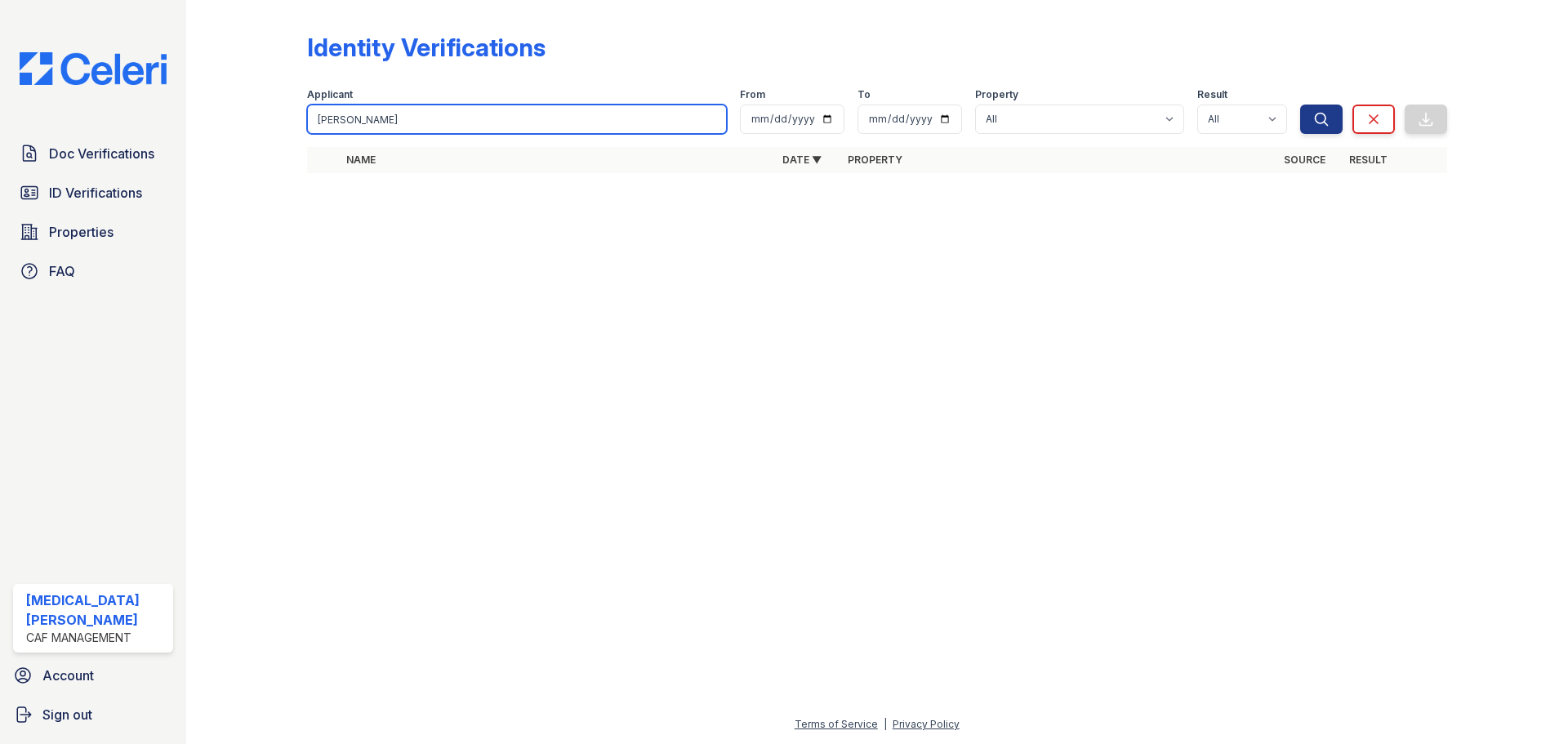
click at [419, 124] on input "susanna" at bounding box center [517, 119] width 420 height 29
type input "s"
type input "perez"
click at [1300, 105] on button "Search" at bounding box center [1322, 119] width 43 height 29
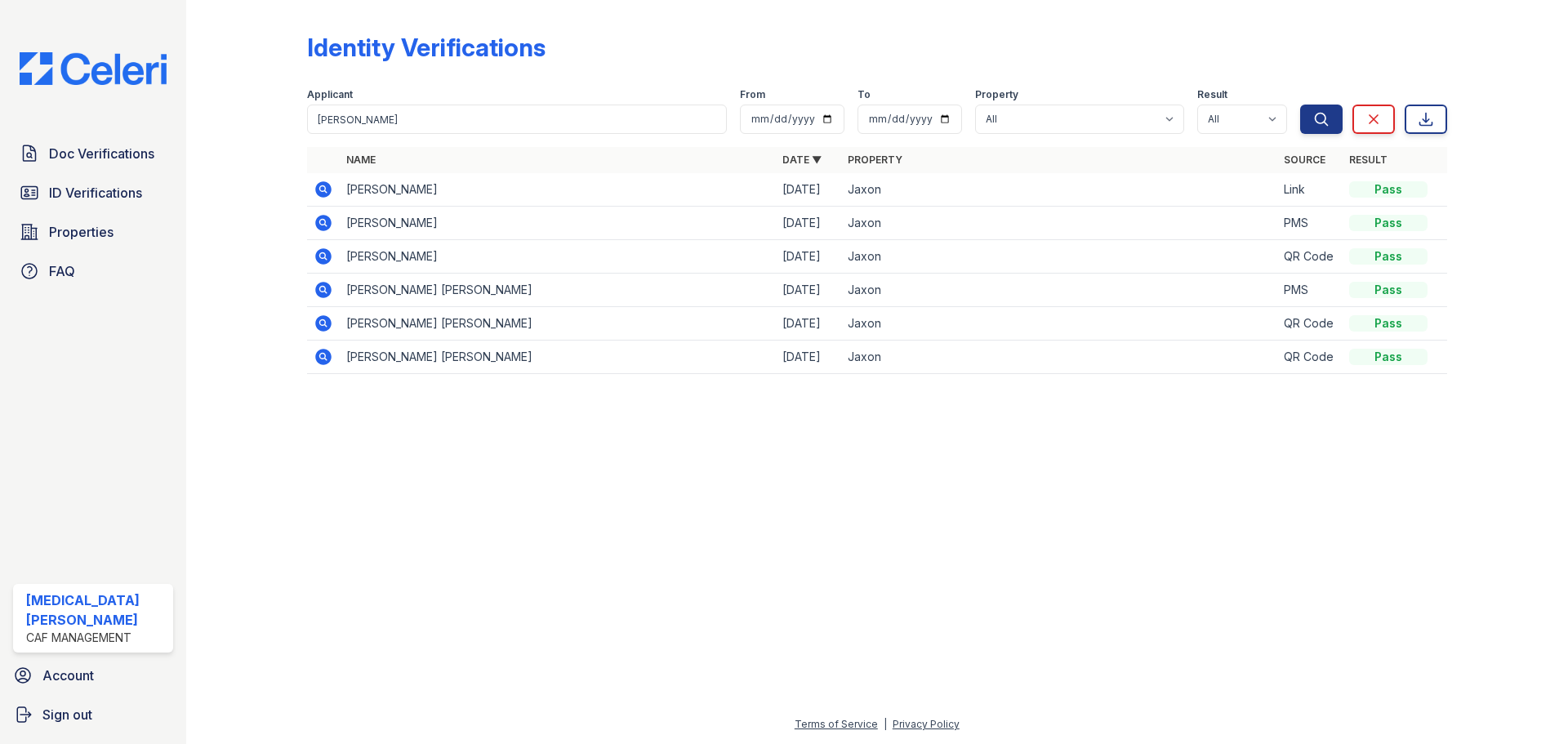
click at [324, 221] on icon at bounding box center [322, 222] width 4 height 4
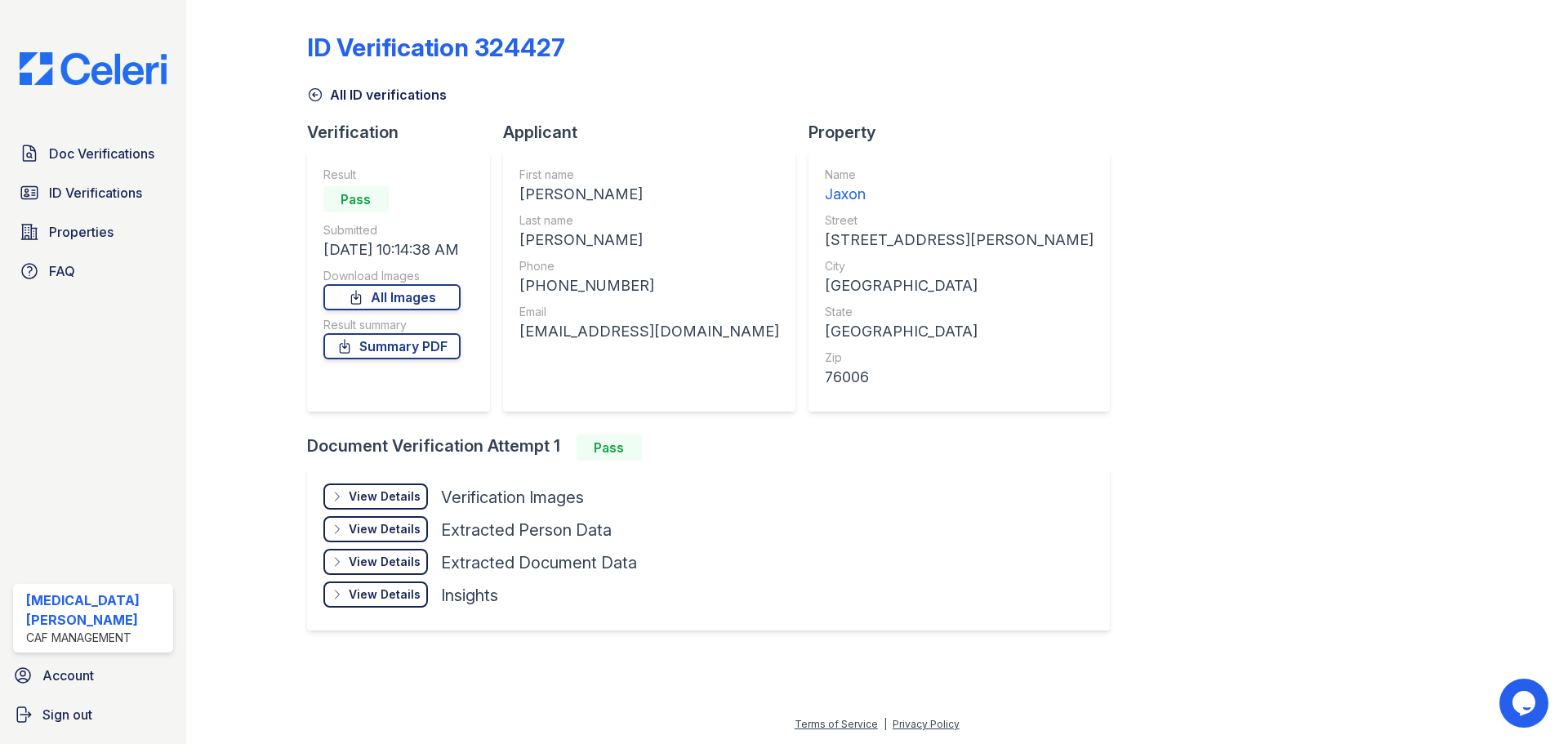
click at [387, 530] on div "View Details" at bounding box center [384, 530] width 72 height 16
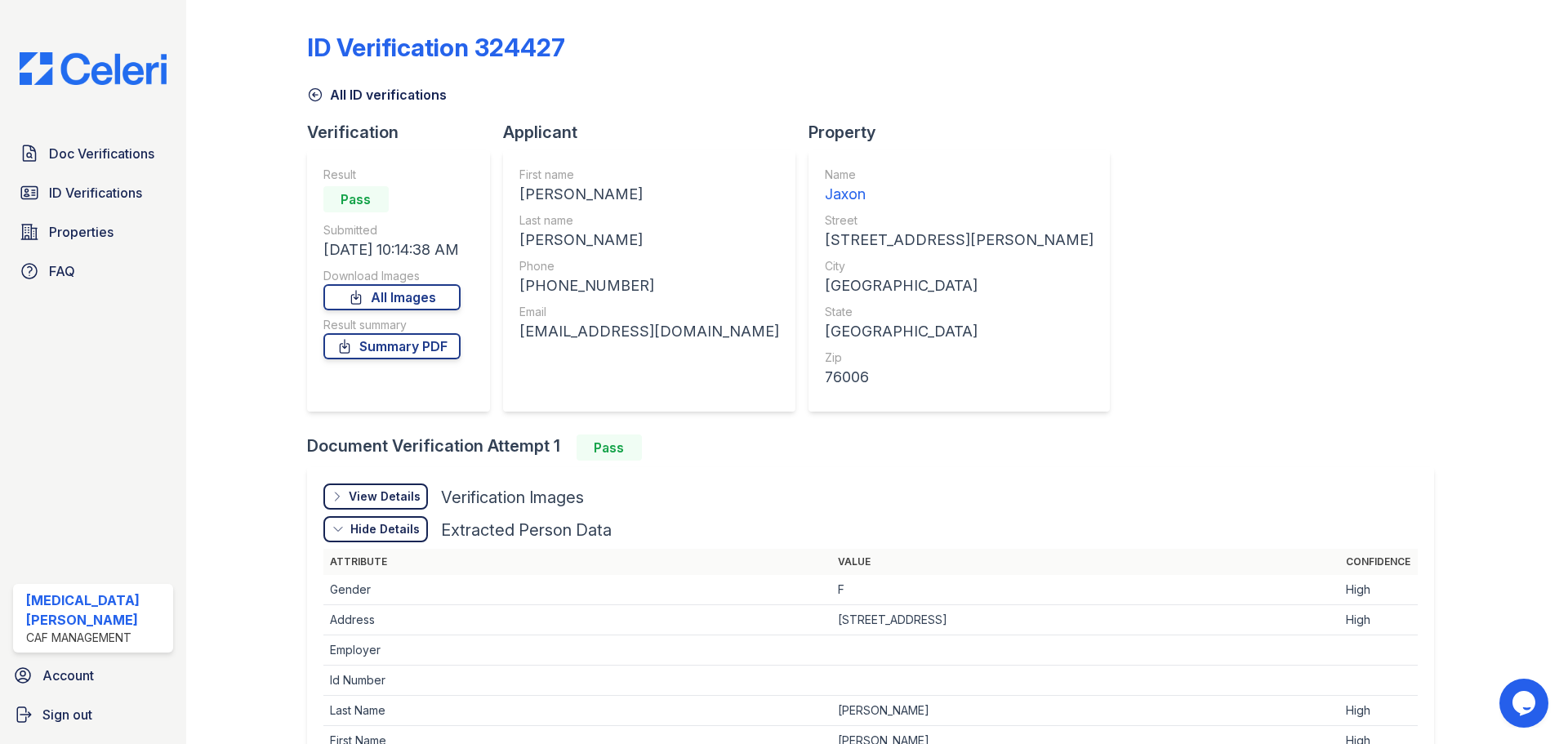
click at [359, 498] on div "View Details" at bounding box center [384, 497] width 72 height 16
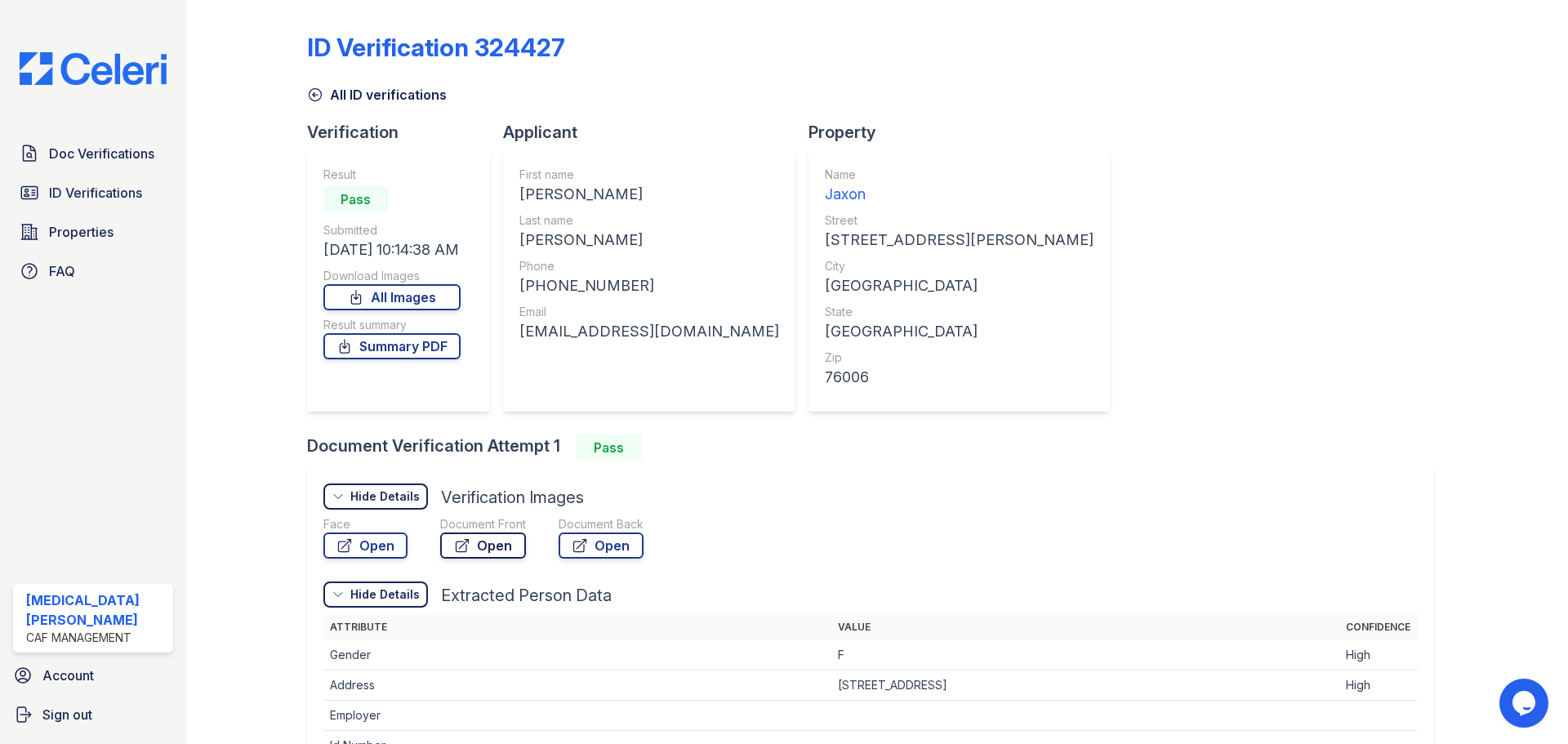
click at [486, 550] on link "Open" at bounding box center [483, 546] width 85 height 26
click at [404, 352] on link "Summary PDF" at bounding box center [392, 346] width 137 height 26
click at [92, 144] on span "Doc Verifications" at bounding box center [101, 154] width 105 height 20
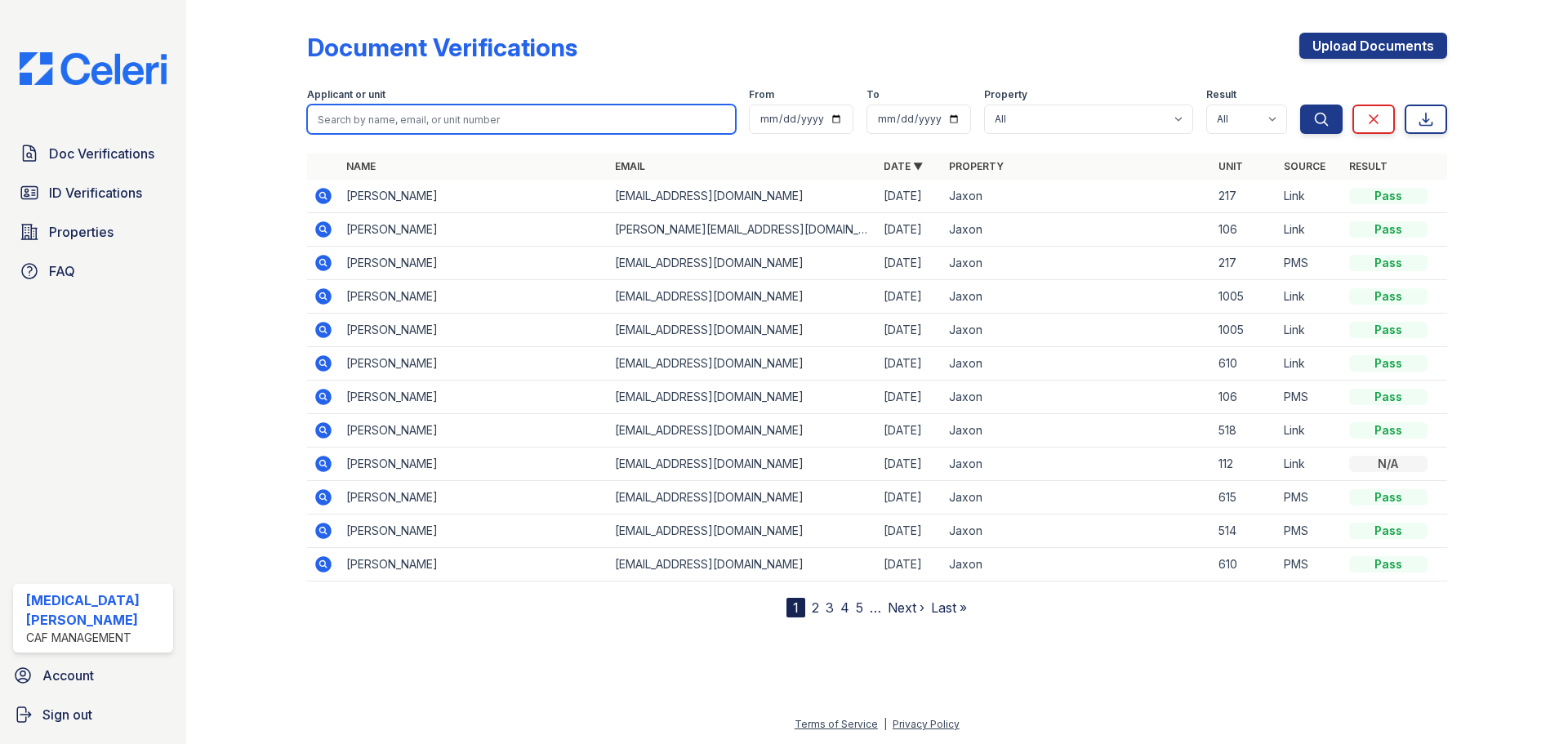
click at [473, 120] on input "search" at bounding box center [521, 119] width 429 height 29
type input "herrera"
click at [1300, 105] on button "Search" at bounding box center [1322, 119] width 43 height 29
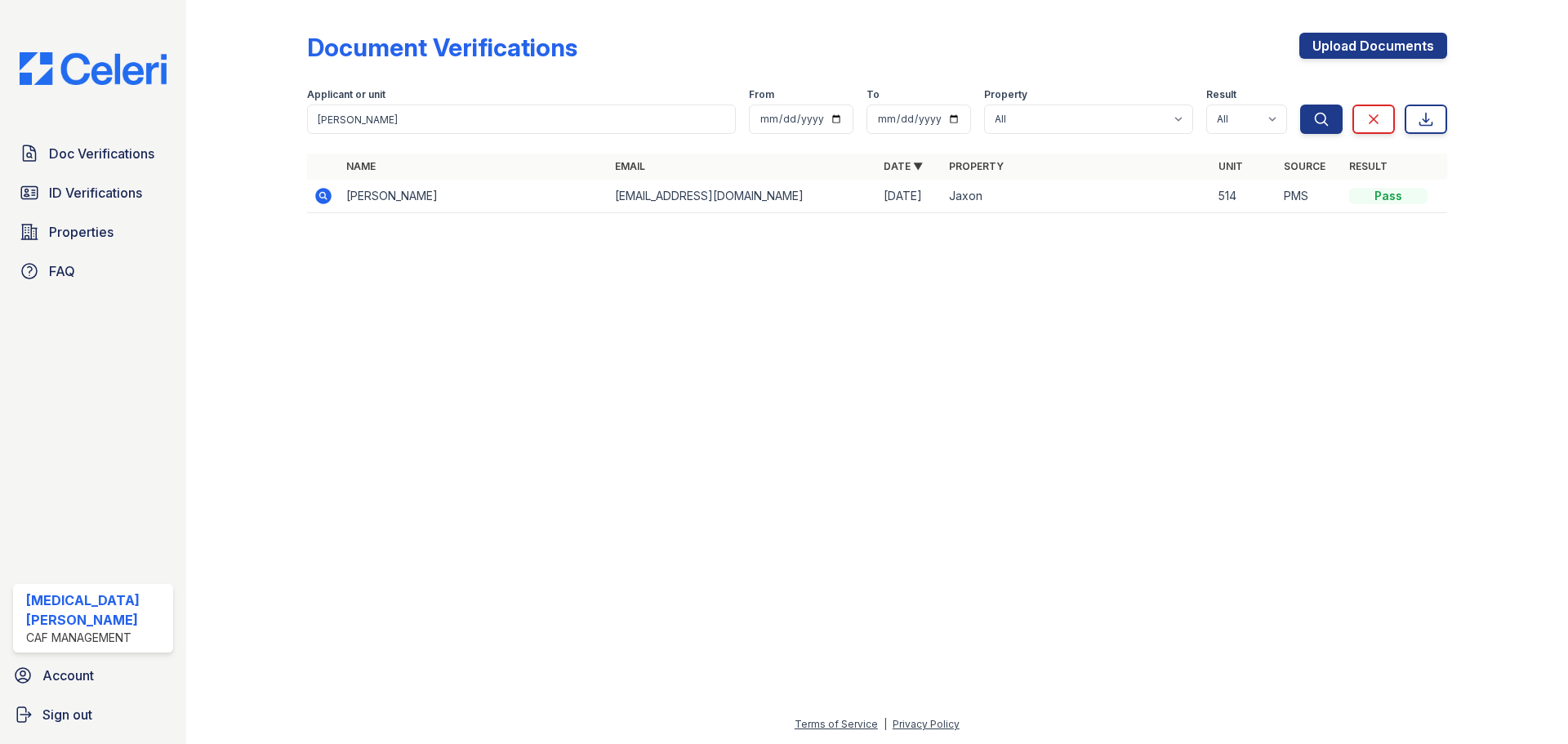
click at [317, 192] on icon at bounding box center [323, 196] width 16 height 16
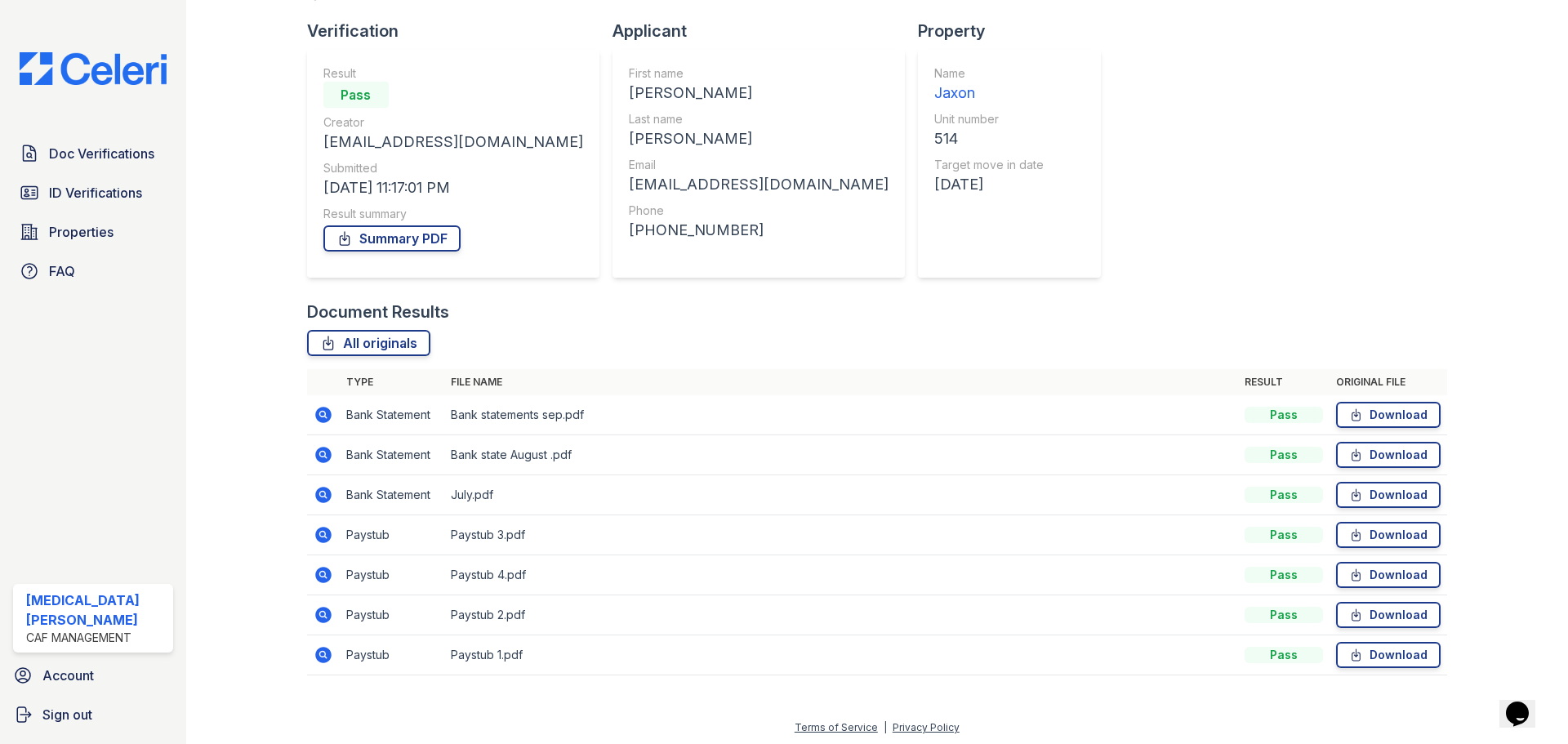
scroll to position [105, 0]
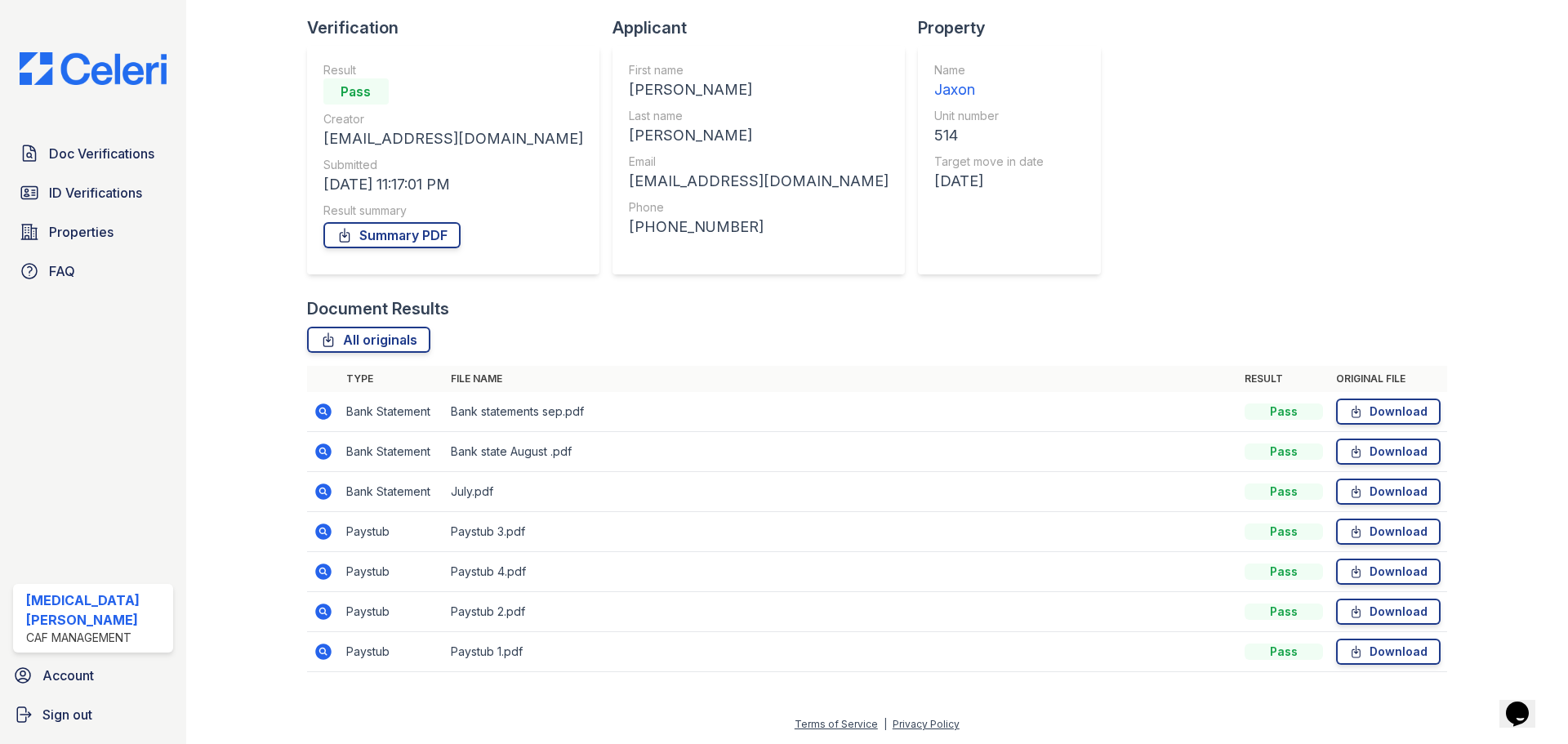
click at [326, 654] on icon at bounding box center [324, 652] width 20 height 20
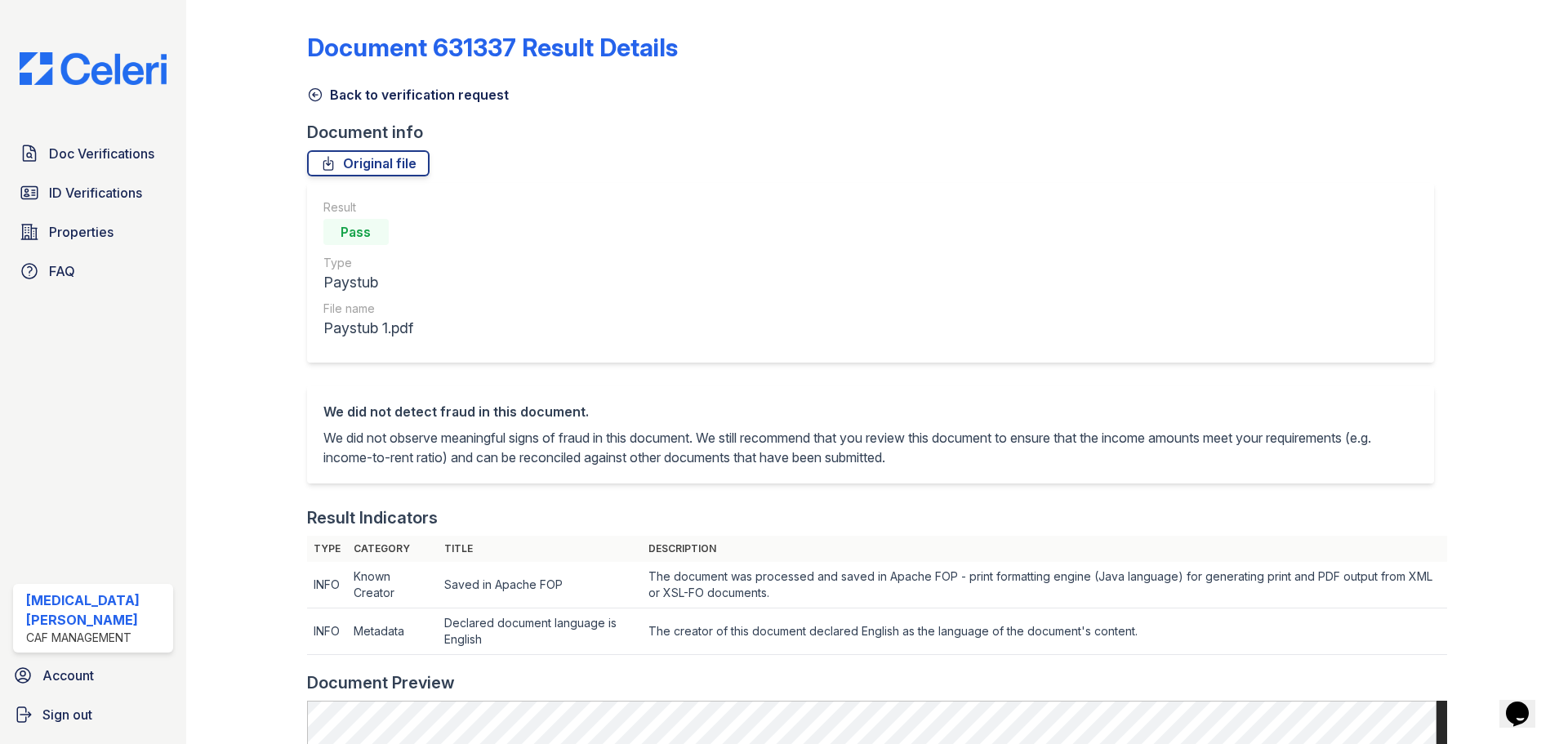
click at [374, 95] on link "Back to verification request" at bounding box center [407, 94] width 202 height 20
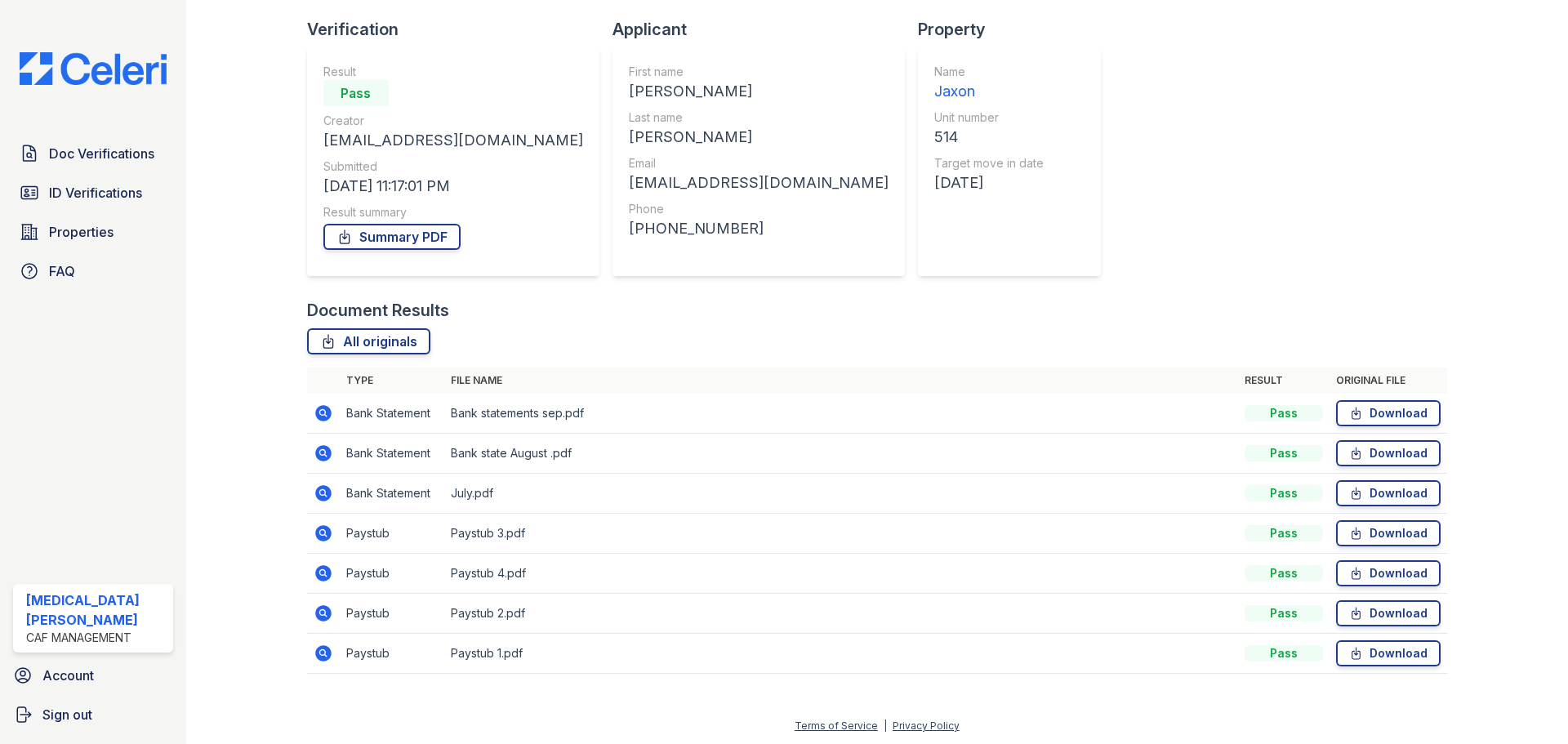
scroll to position [105, 0]
click at [326, 616] on icon at bounding box center [323, 611] width 16 height 16
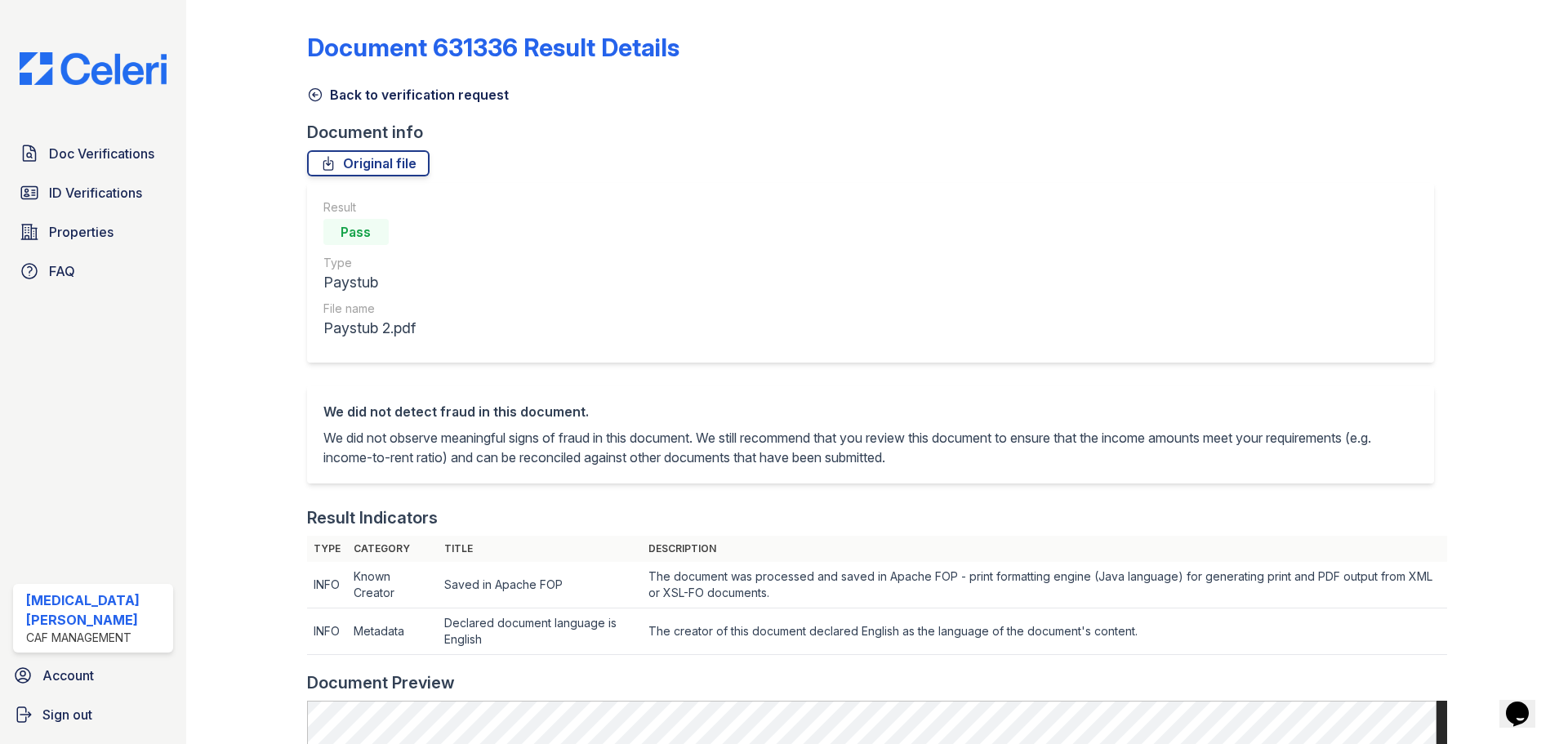
click at [388, 93] on link "Back to verification request" at bounding box center [407, 94] width 202 height 20
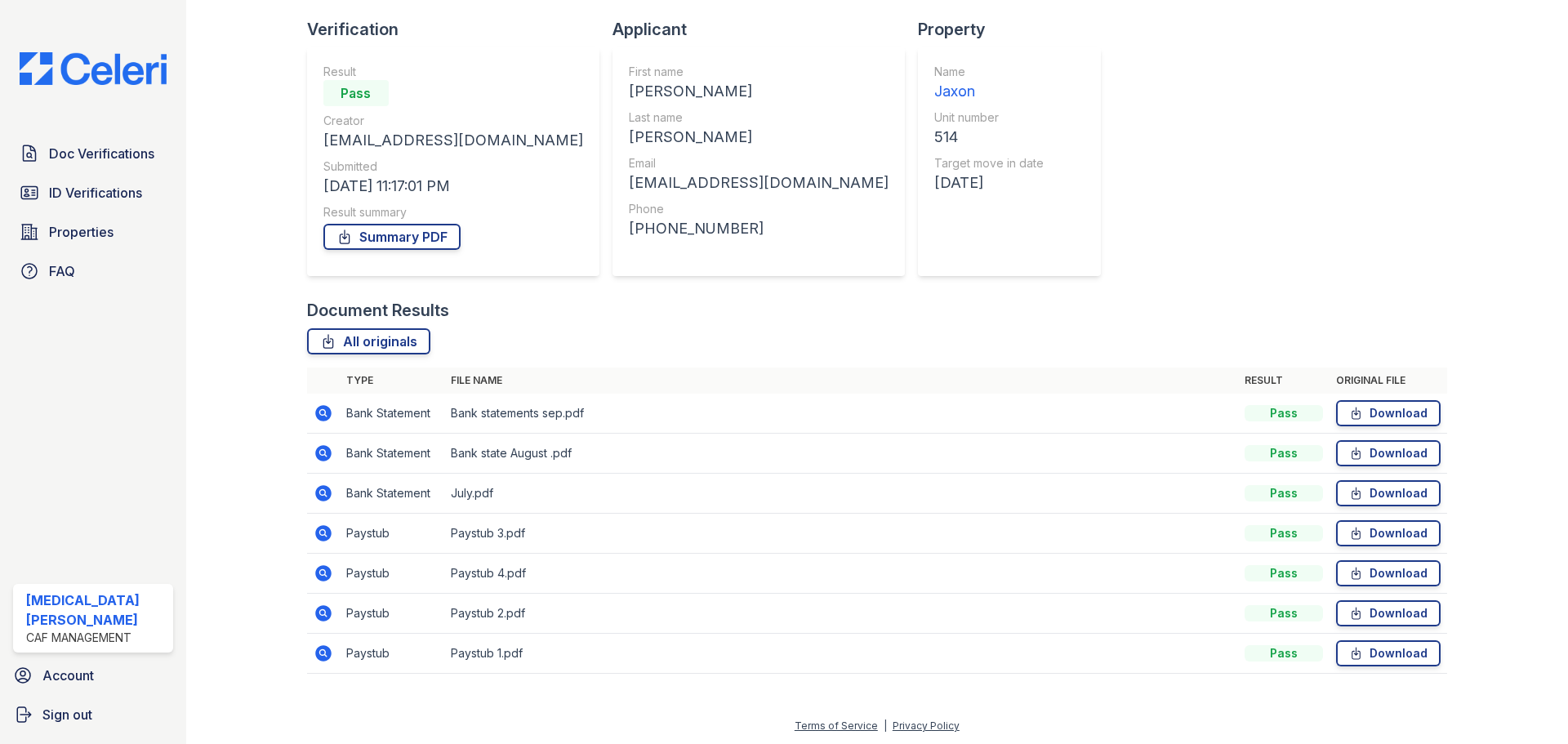
scroll to position [105, 0]
click at [331, 532] on icon at bounding box center [324, 532] width 20 height 20
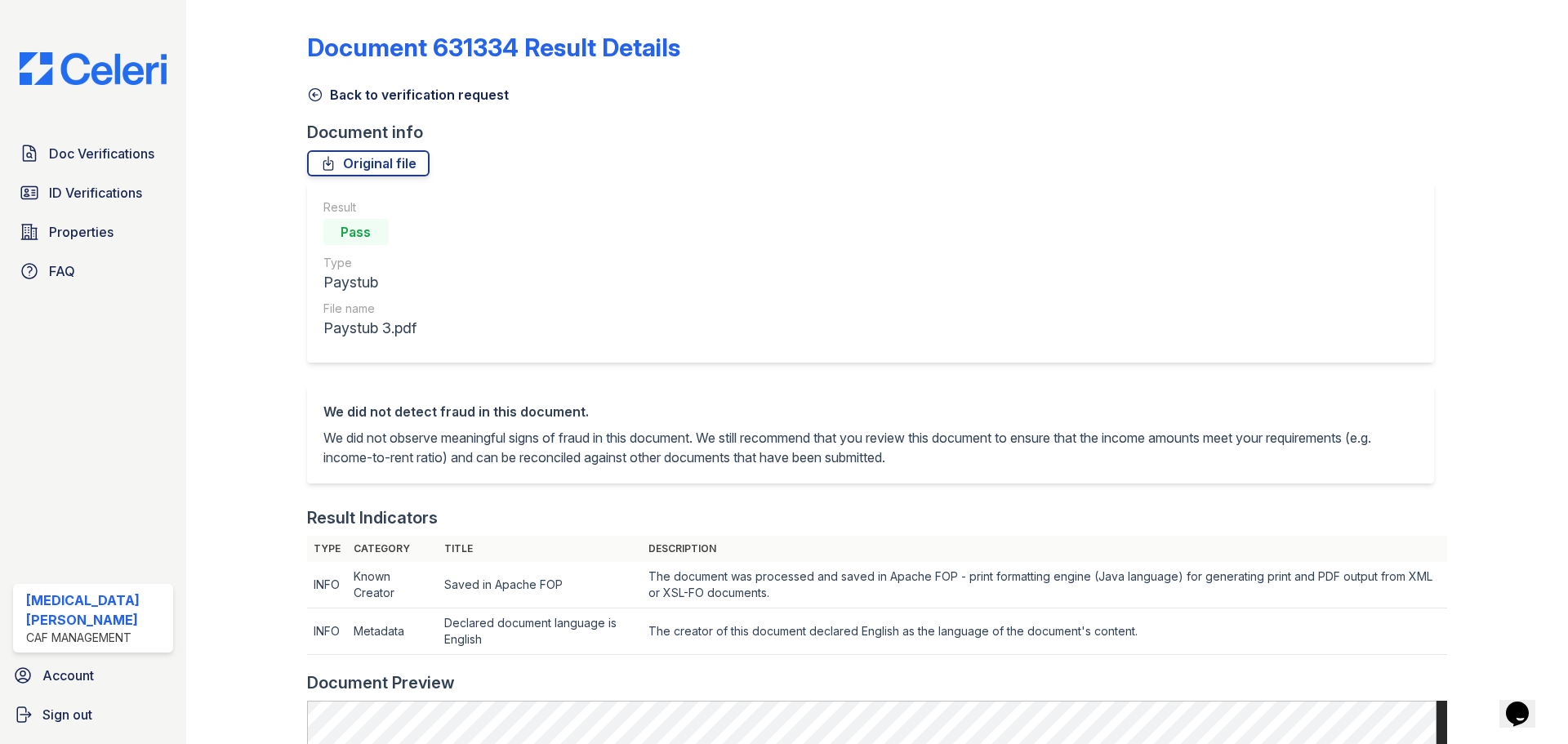
click at [366, 98] on link "Back to verification request" at bounding box center [407, 94] width 202 height 20
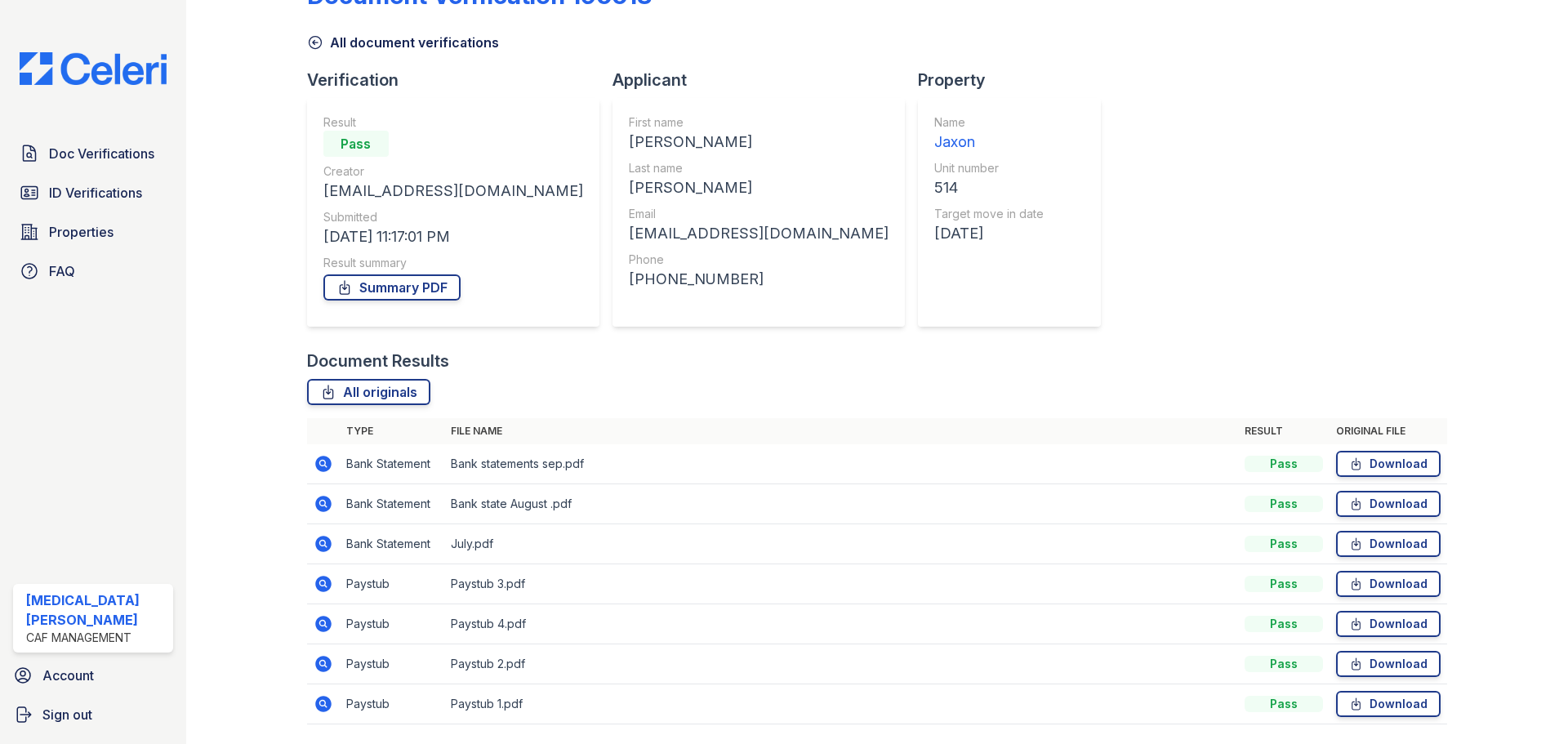
scroll to position [105, 0]
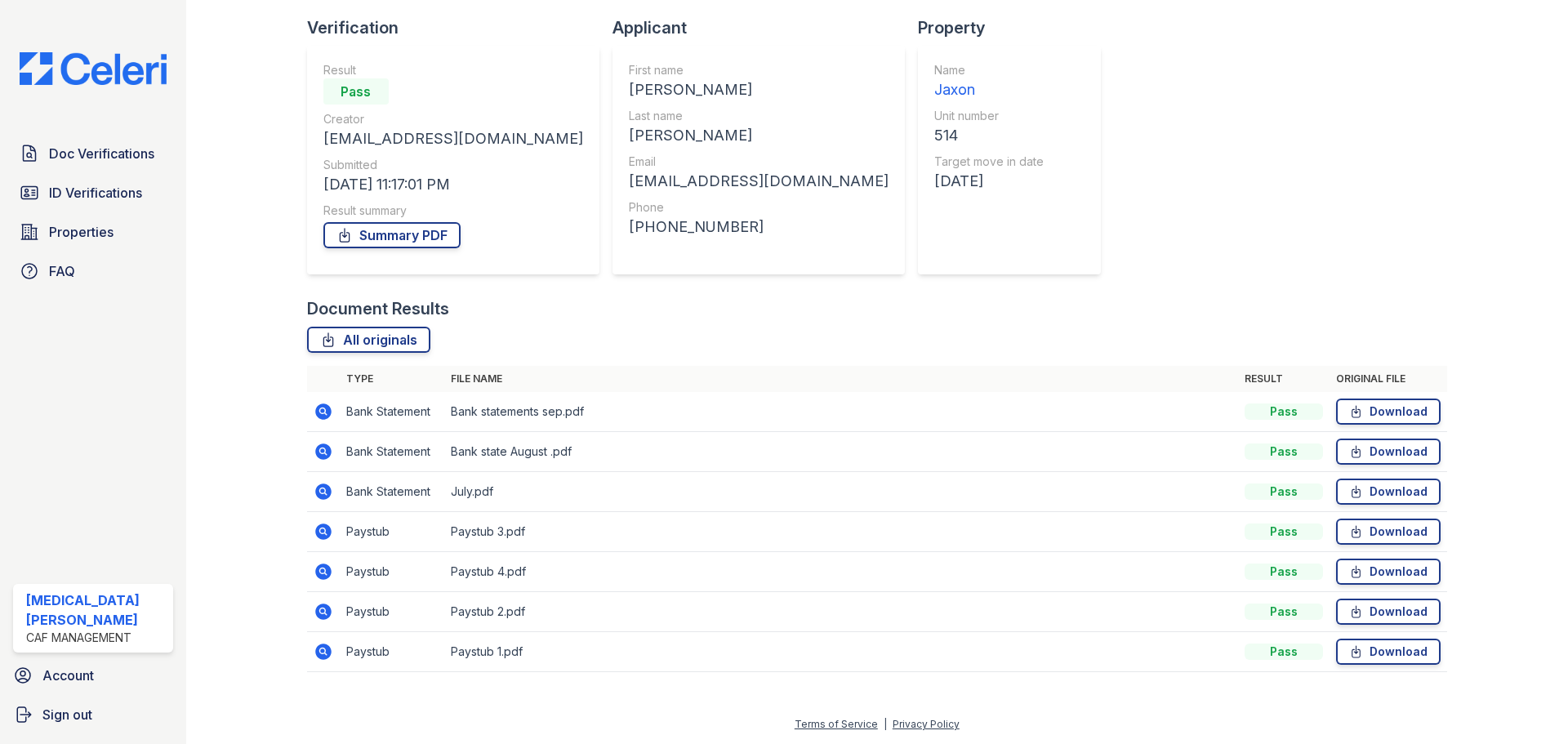
click at [324, 533] on icon at bounding box center [324, 532] width 20 height 20
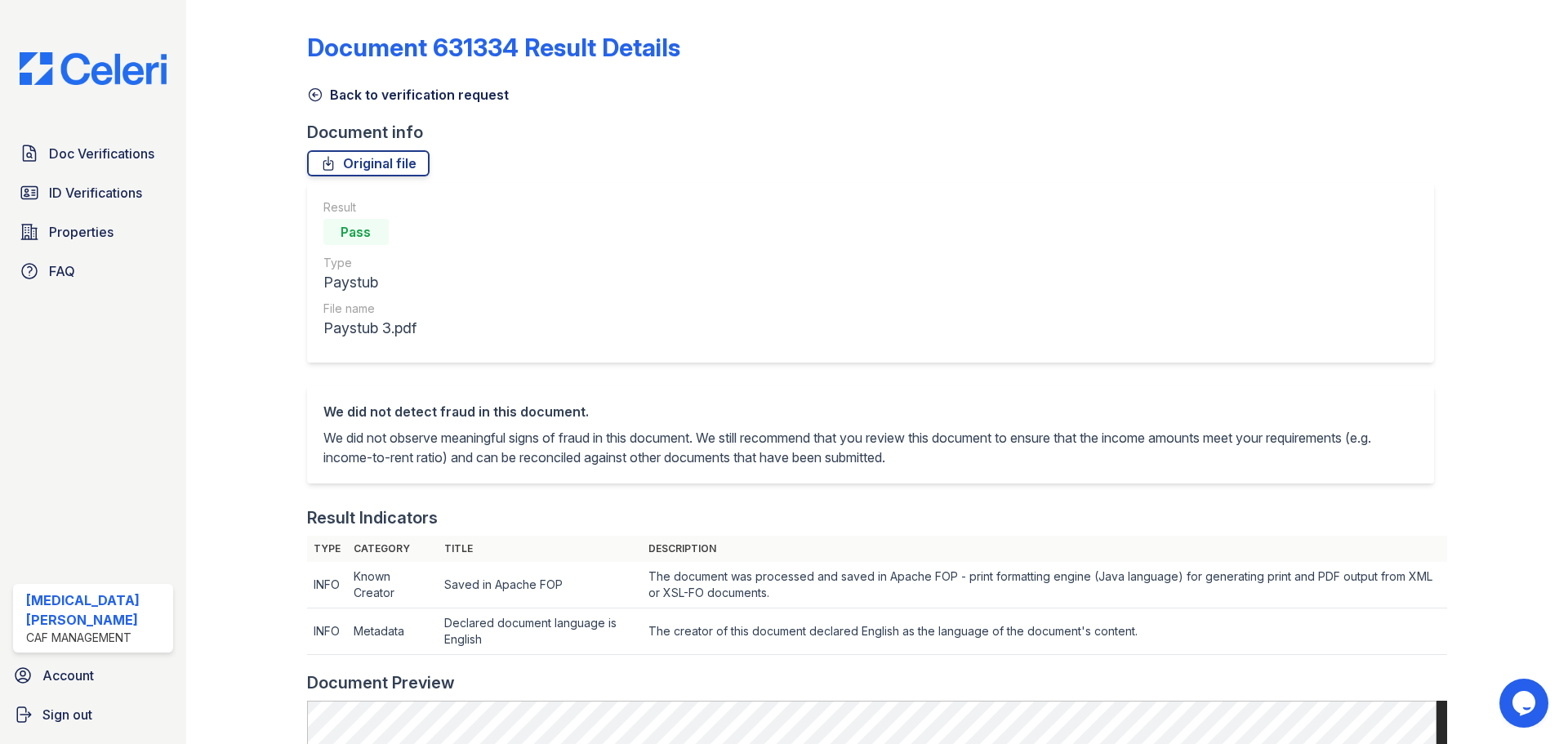
click at [365, 104] on link "Back to verification request" at bounding box center [407, 94] width 202 height 20
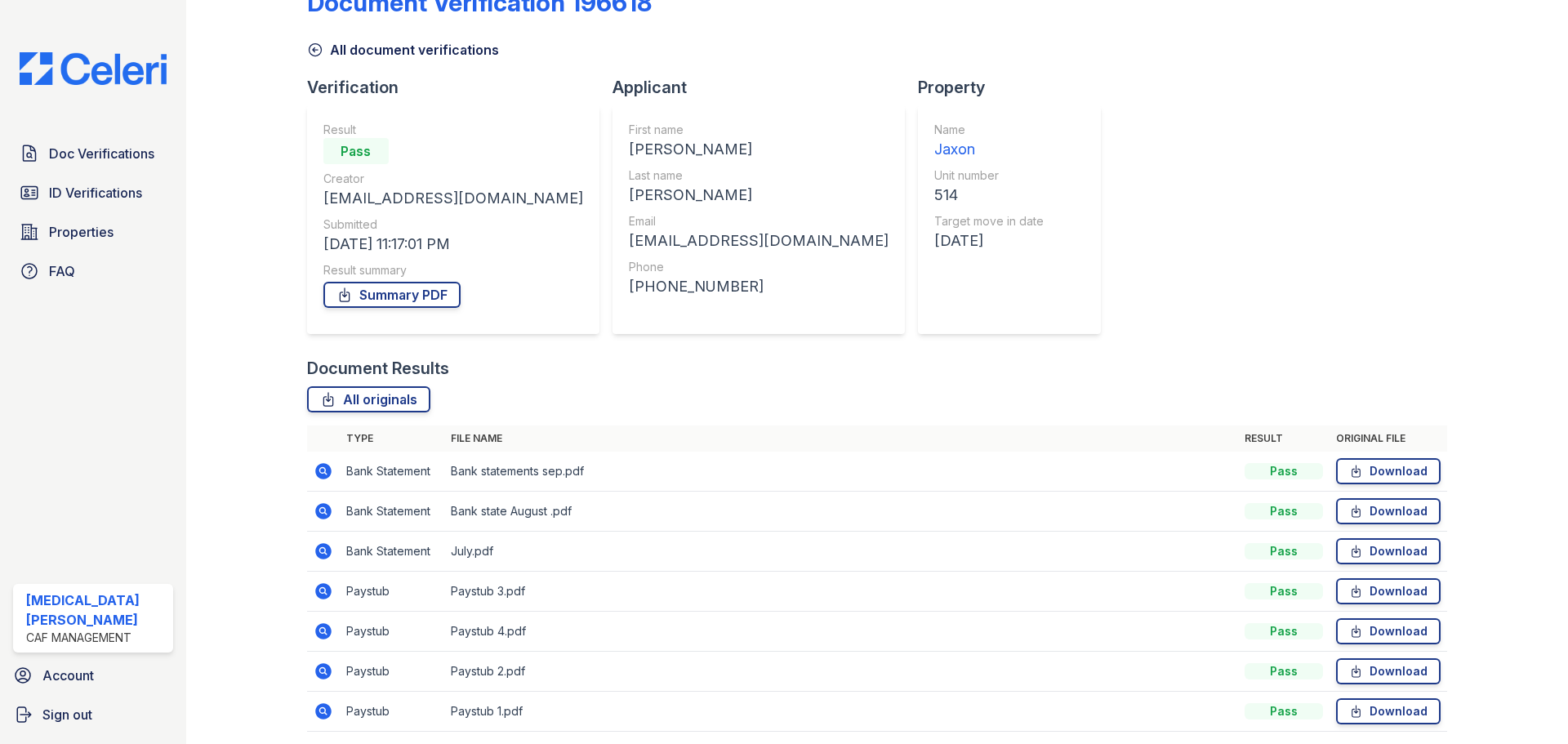
scroll to position [105, 0]
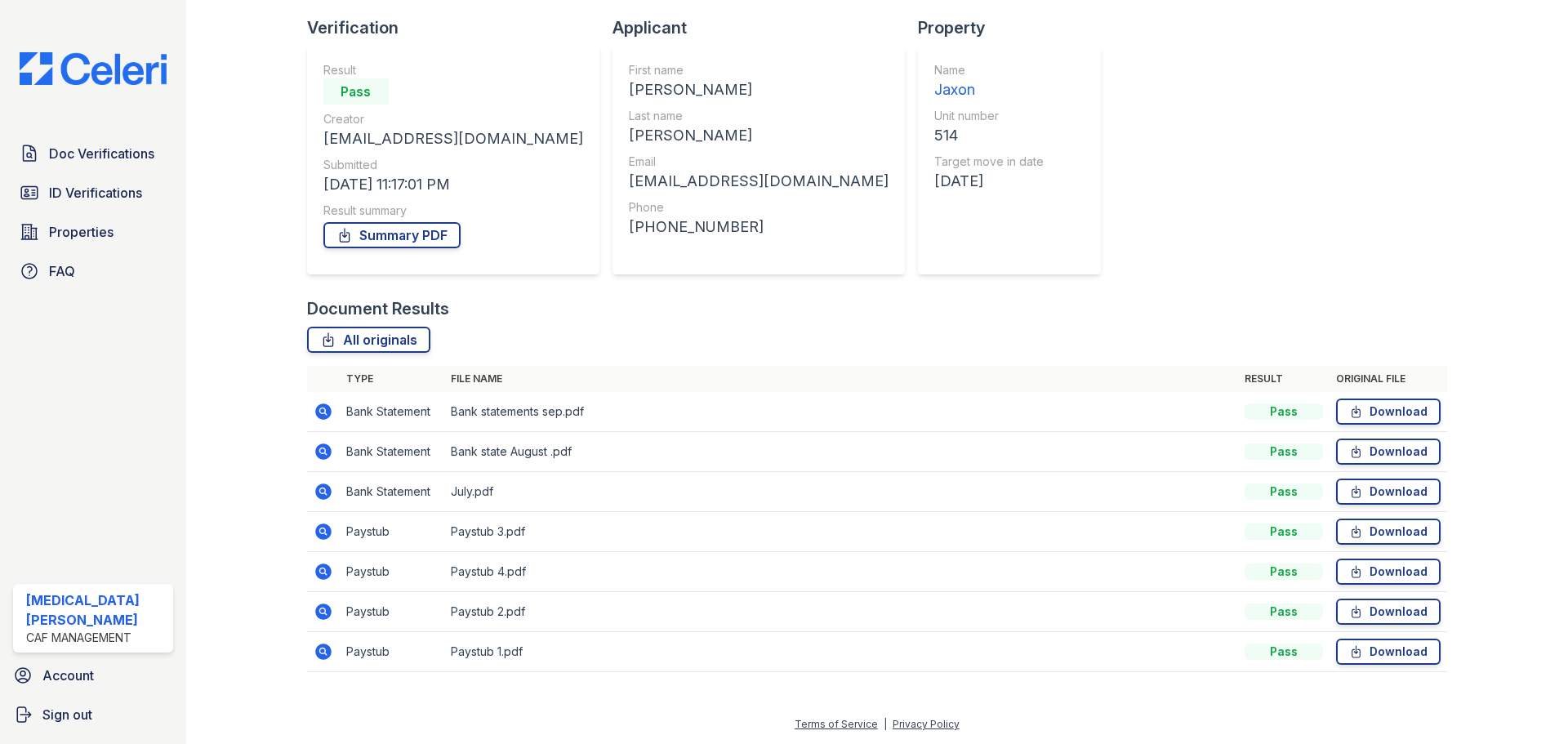
click at [325, 572] on icon at bounding box center [323, 571] width 16 height 16
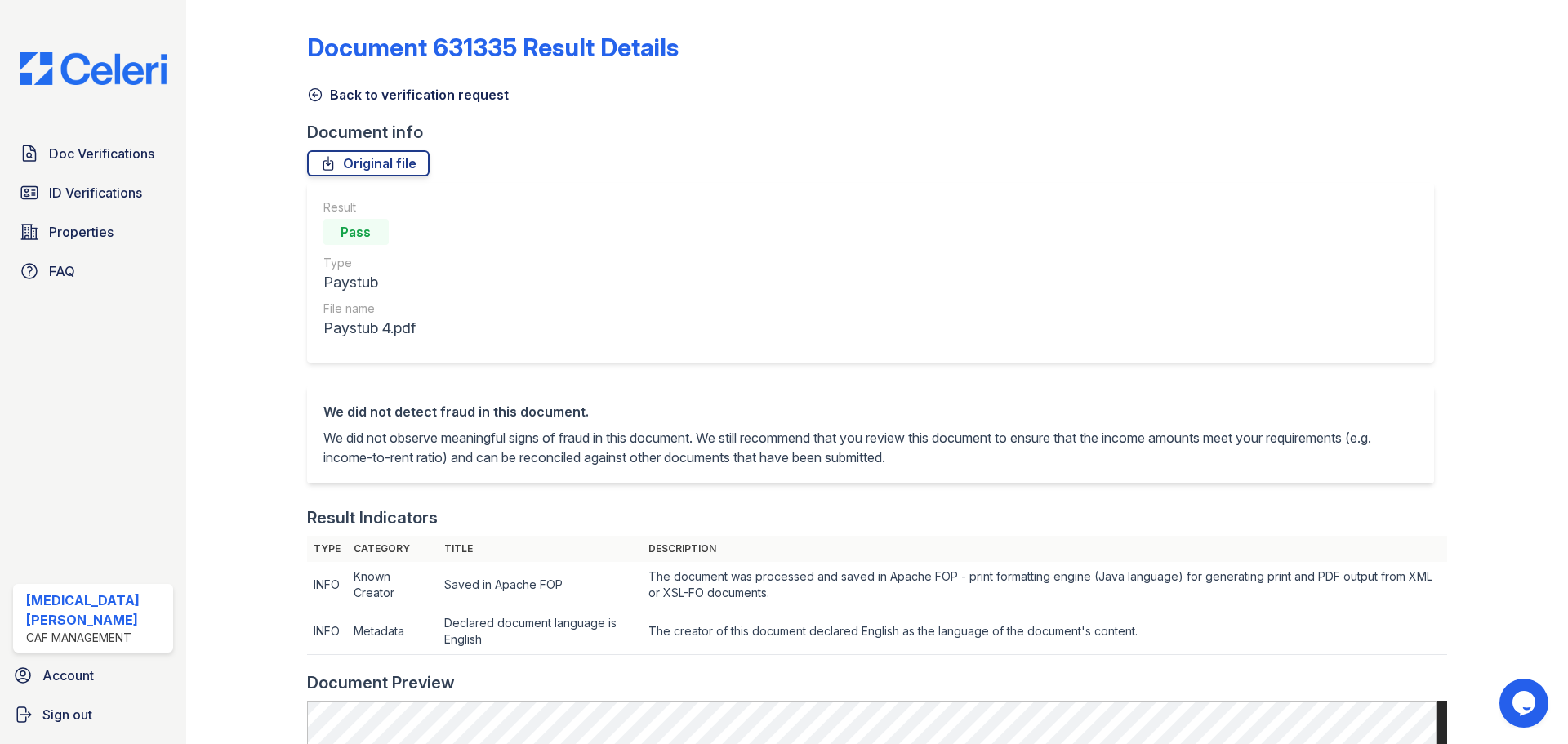
click at [346, 95] on link "Back to verification request" at bounding box center [407, 94] width 202 height 20
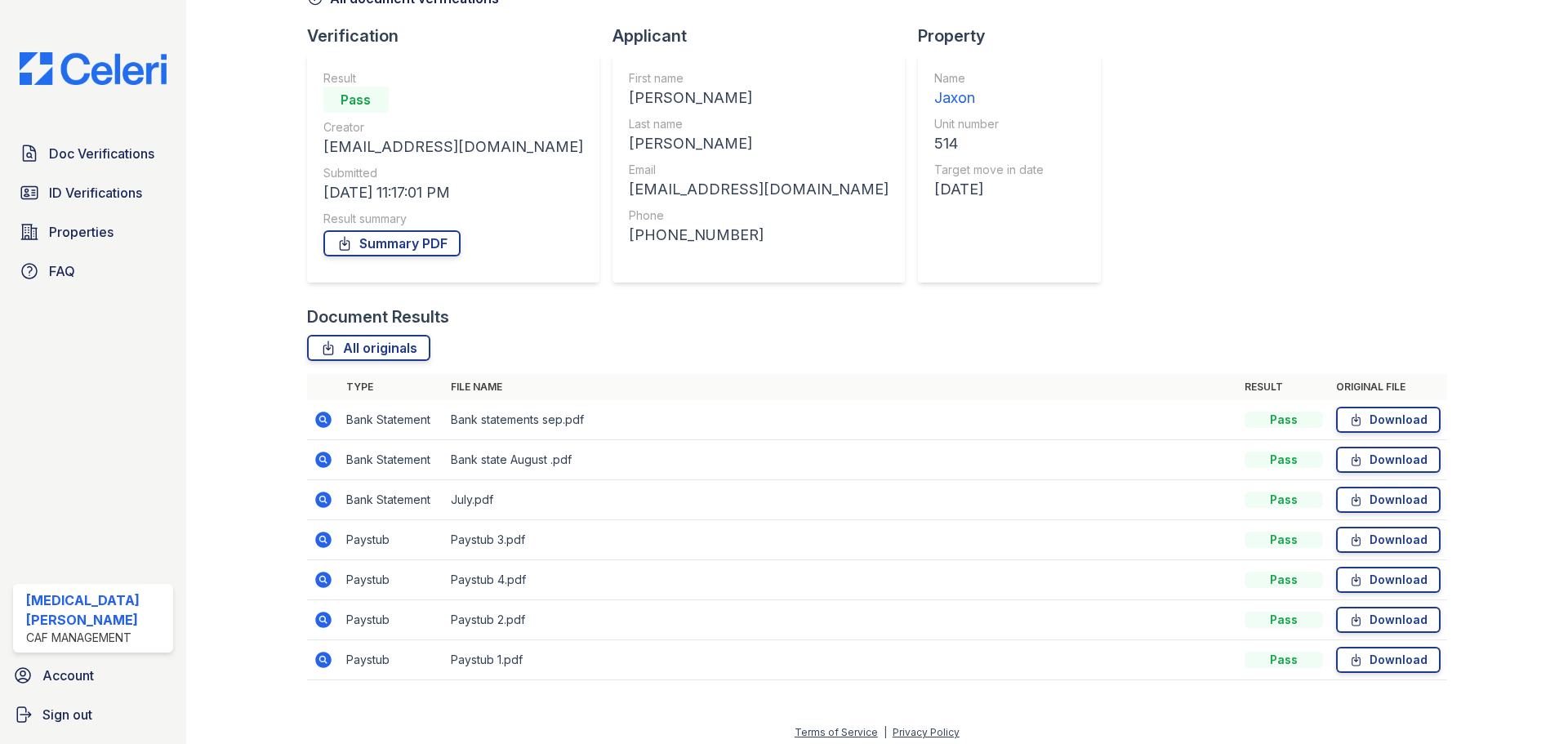
scroll to position [105, 0]
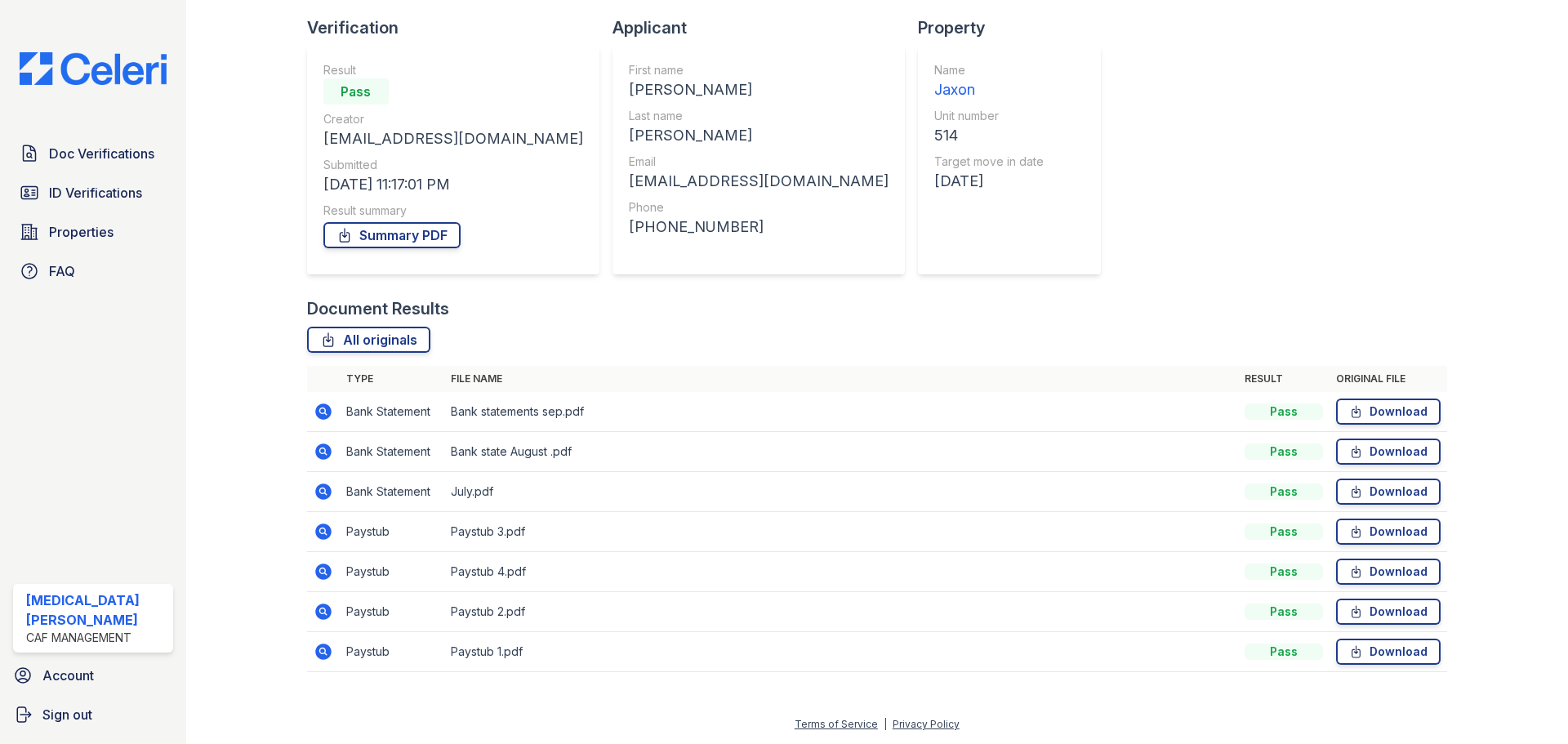
click at [324, 609] on icon at bounding box center [323, 611] width 16 height 16
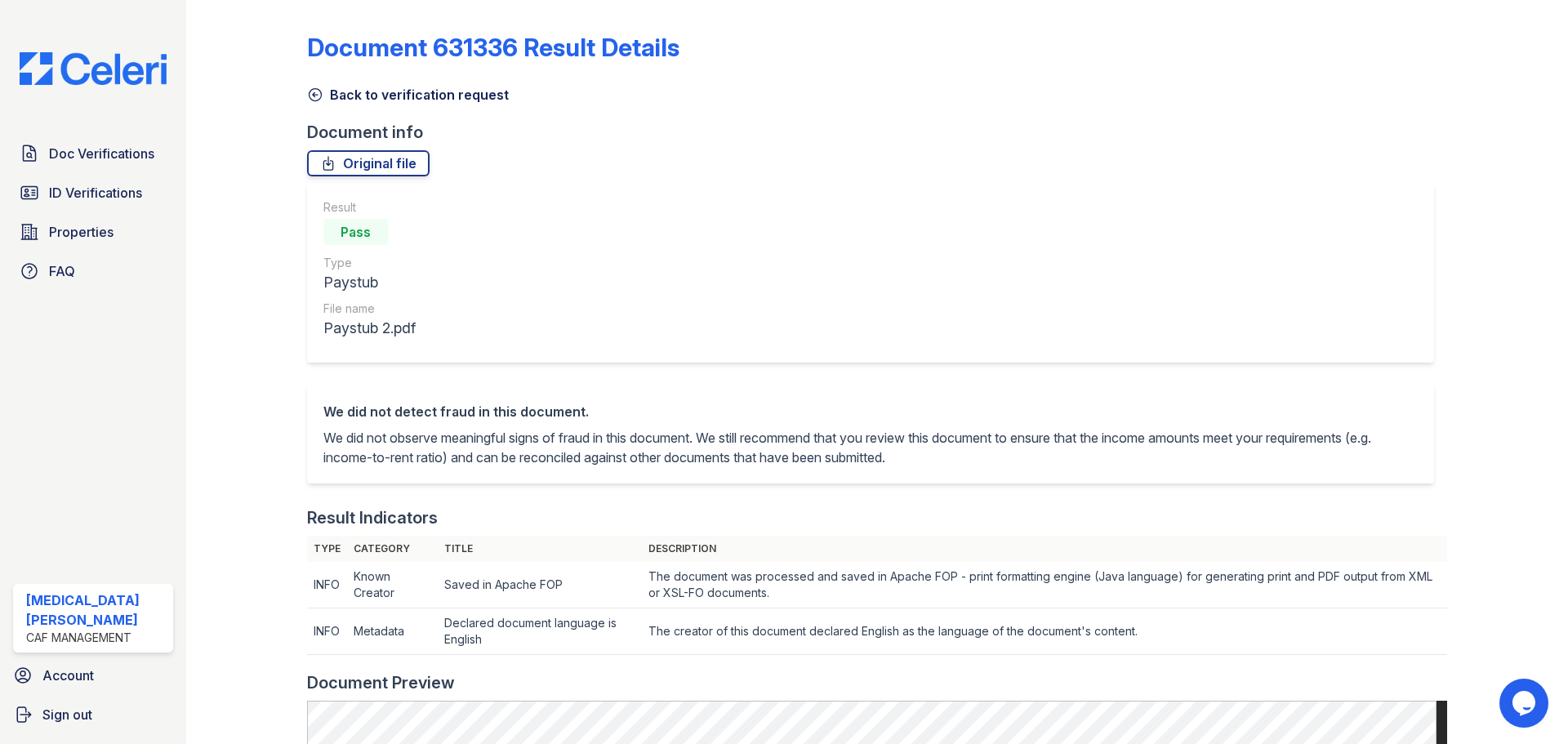
drag, startPoint x: 366, startPoint y: 81, endPoint x: 361, endPoint y: 95, distance: 14.9
click at [366, 84] on div "Back to verification request" at bounding box center [877, 89] width 1140 height 29
click at [361, 95] on link "Back to verification request" at bounding box center [407, 94] width 202 height 20
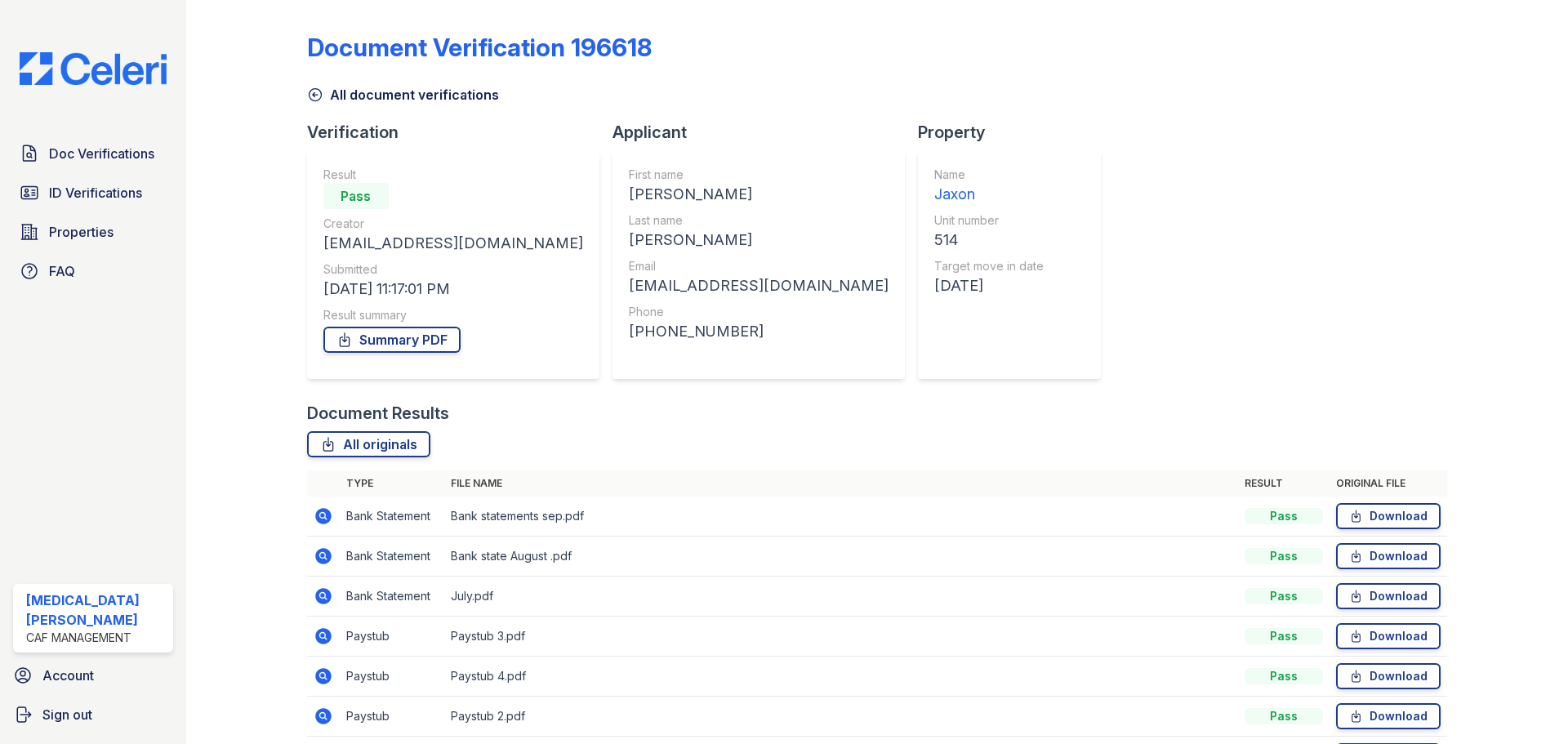
click at [374, 90] on link "All document verifications" at bounding box center [403, 94] width 192 height 20
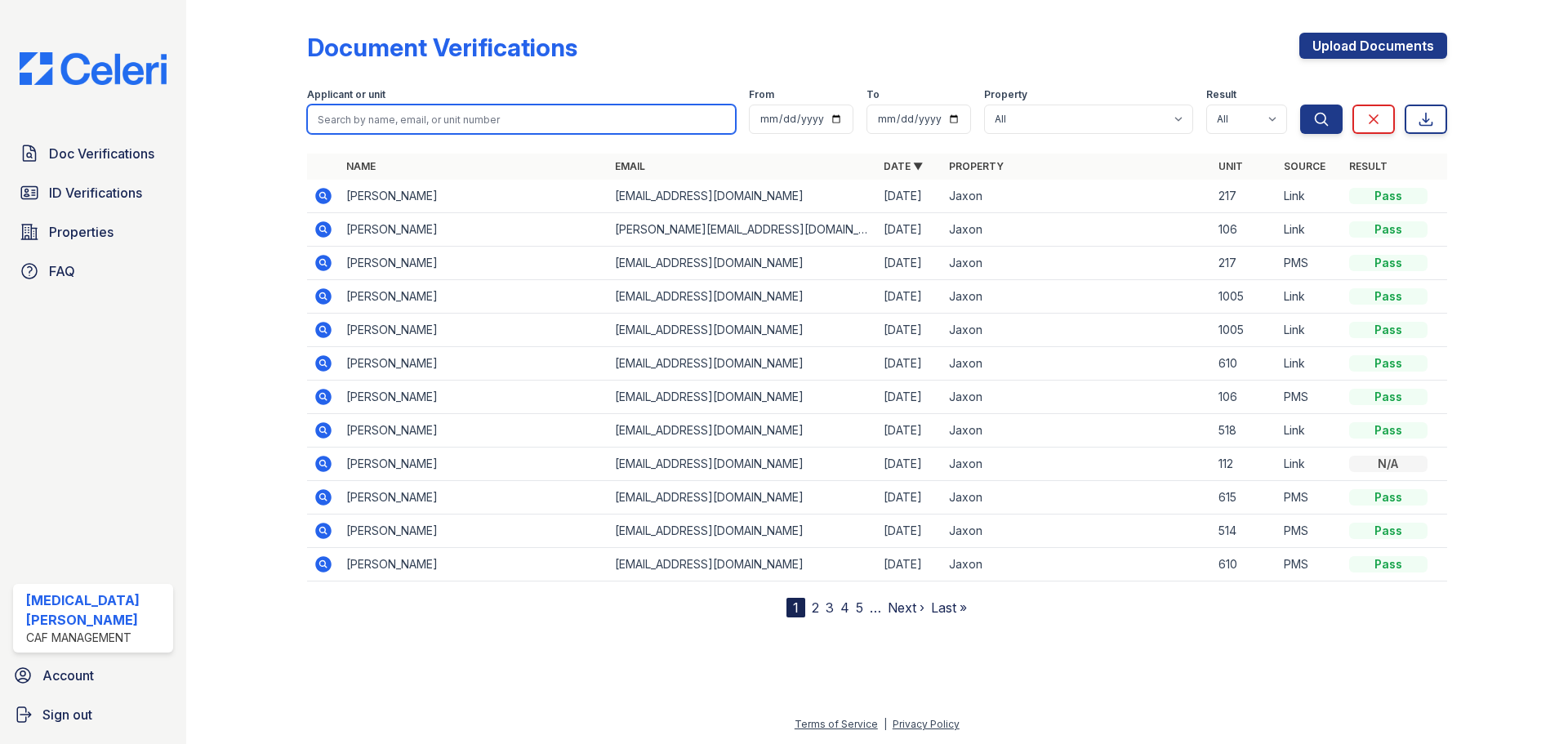
click at [436, 118] on input "search" at bounding box center [521, 119] width 429 height 29
type input "[PERSON_NAME]"
click at [1300, 105] on button "Search" at bounding box center [1322, 119] width 43 height 29
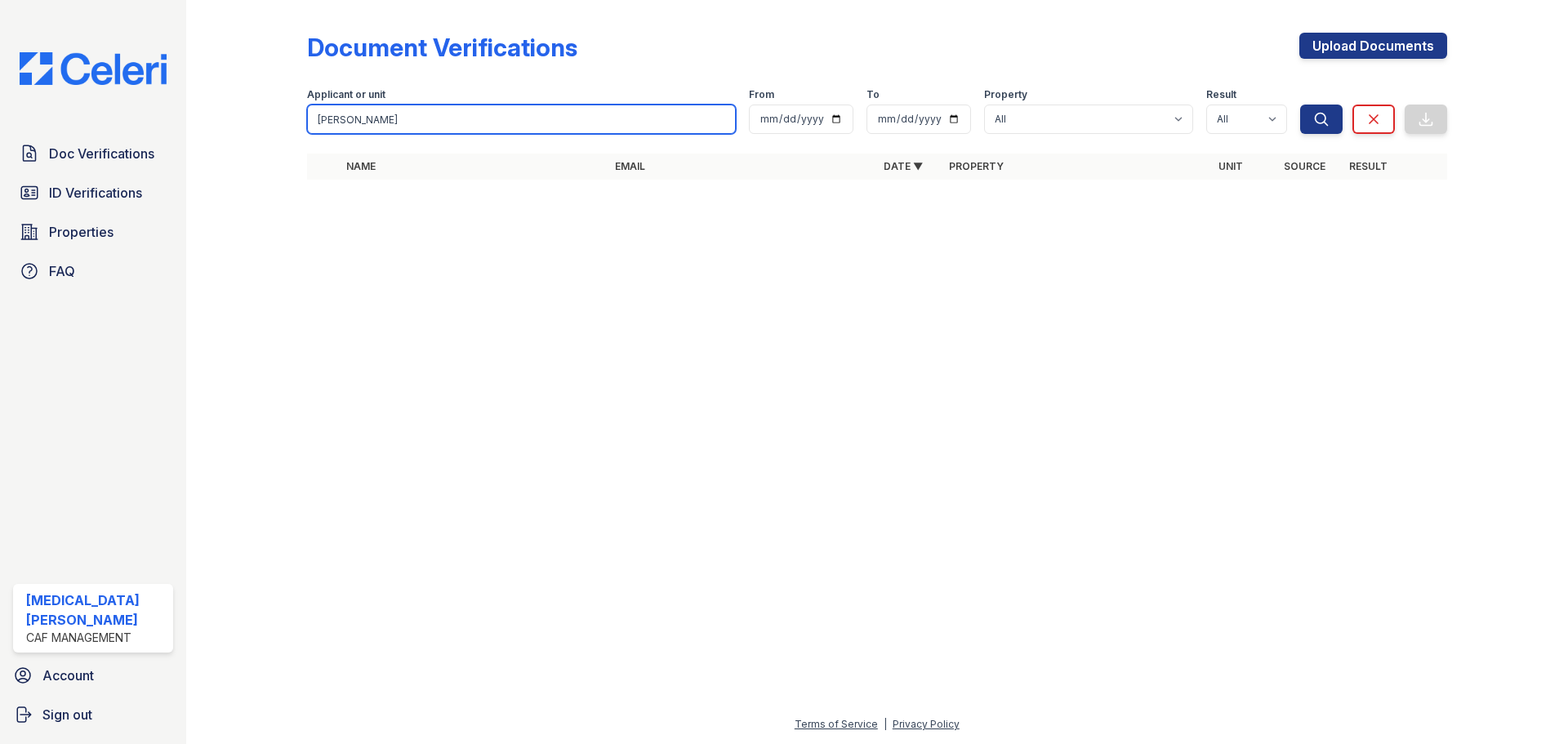
click at [440, 128] on input "jennifer perez" at bounding box center [521, 119] width 429 height 29
type input "jennifer"
click at [1300, 105] on button "Search" at bounding box center [1322, 119] width 43 height 29
